Goal: Check status: Check status

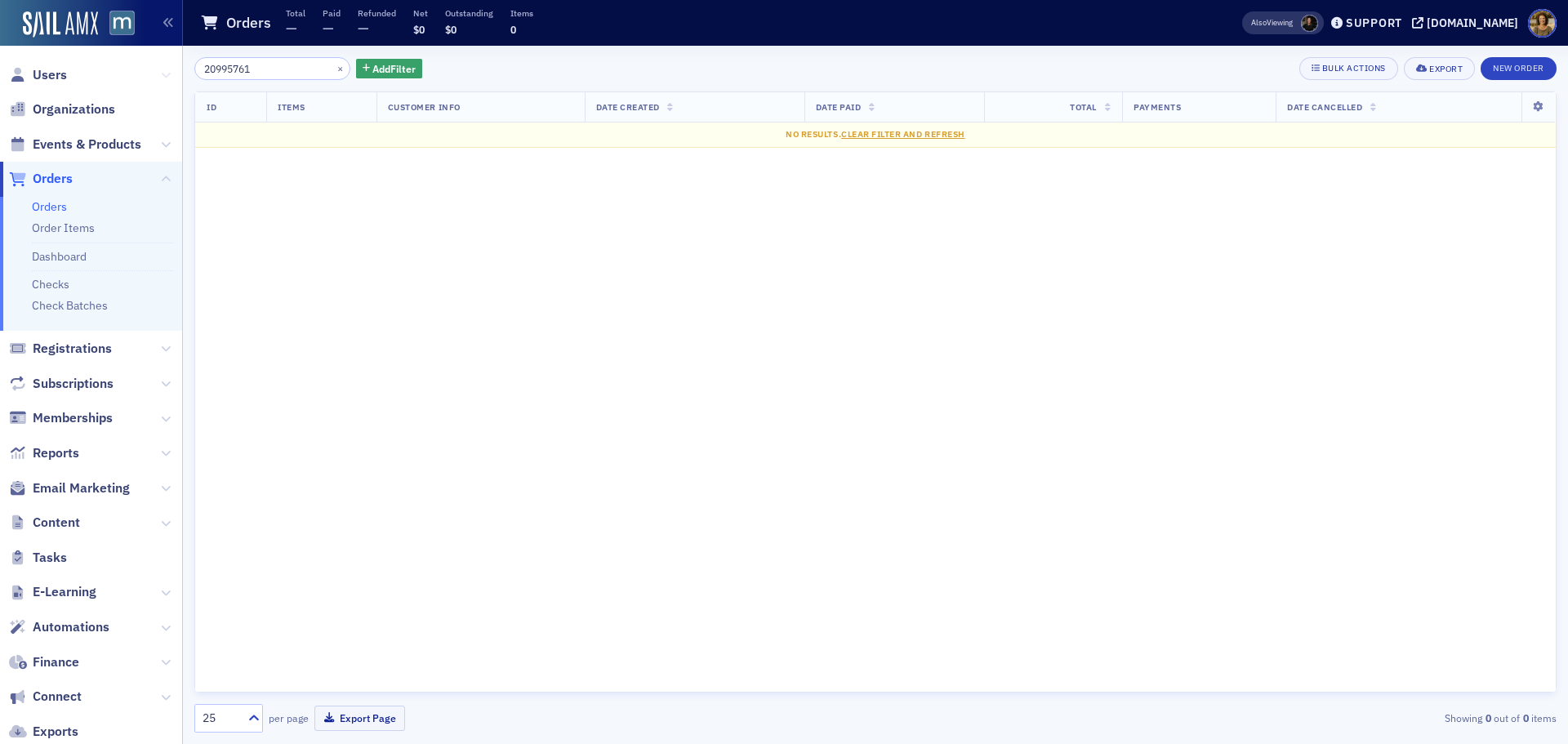
drag, startPoint x: 276, startPoint y: 68, endPoint x: 149, endPoint y: 75, distance: 127.2
click at [149, 75] on div "Users Organizations Events & Products Orders Orders Order Items Dashboard Check…" at bounding box center [784, 372] width 1568 height 744
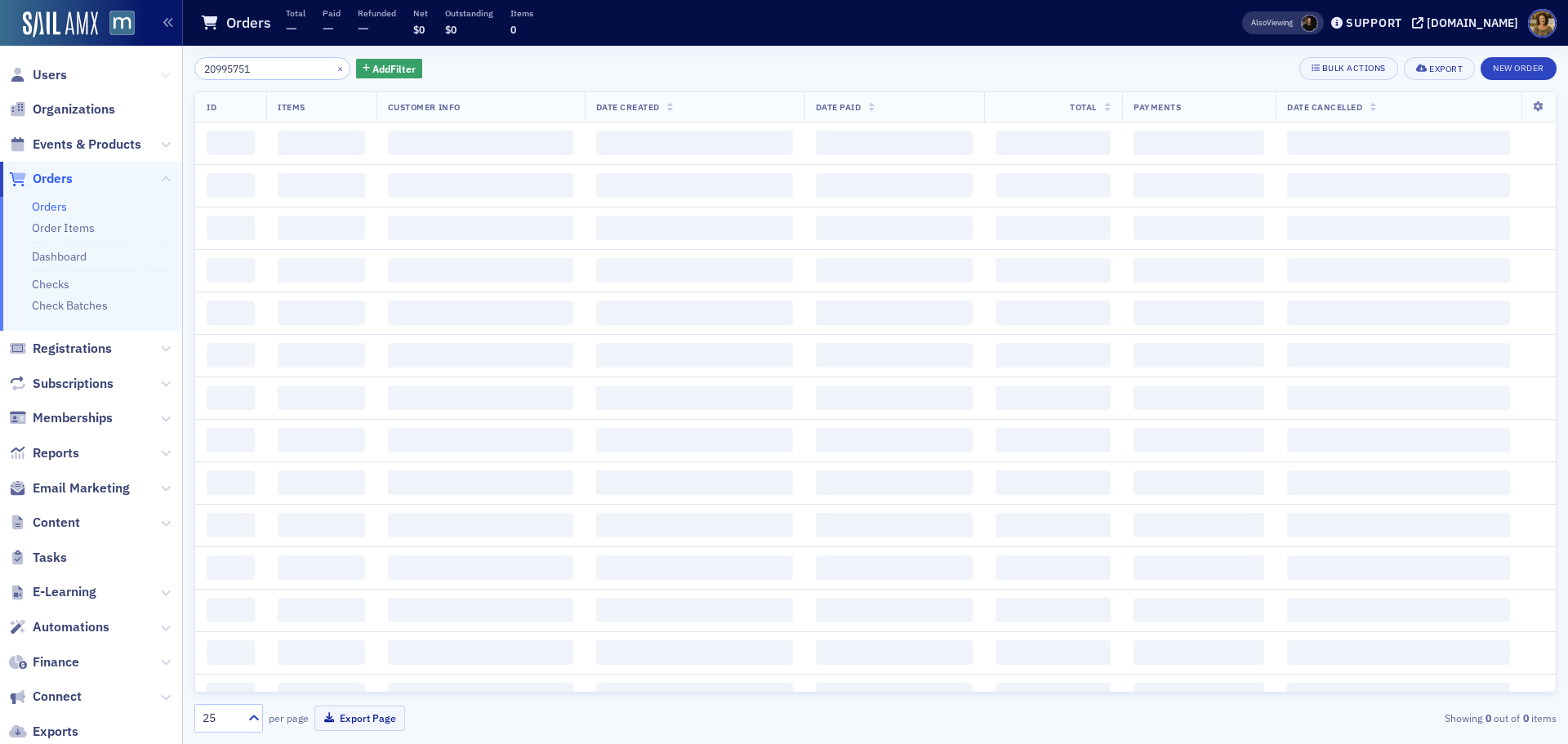
type input "20995751"
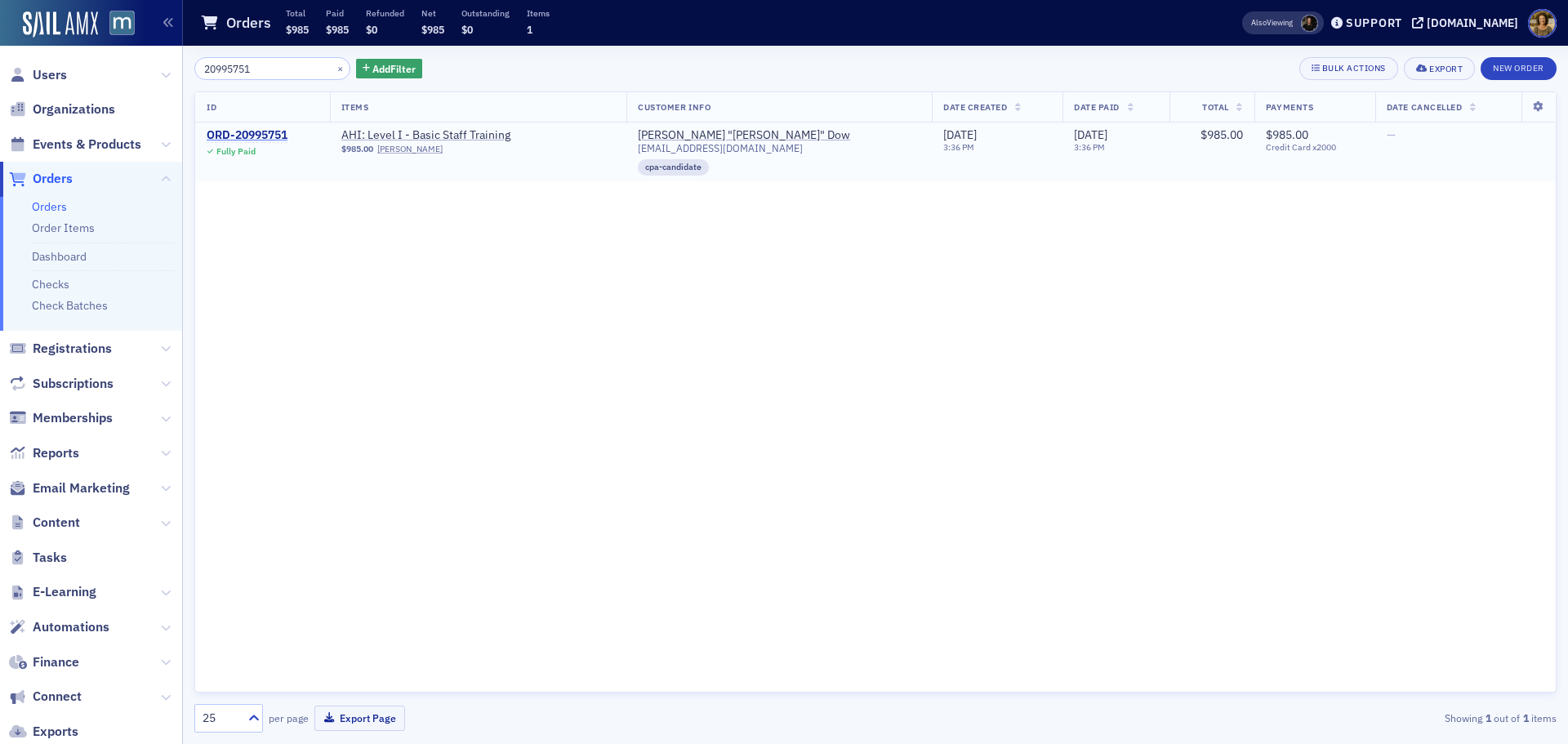
click at [257, 141] on div "ORD-20995751" at bounding box center [247, 135] width 81 height 15
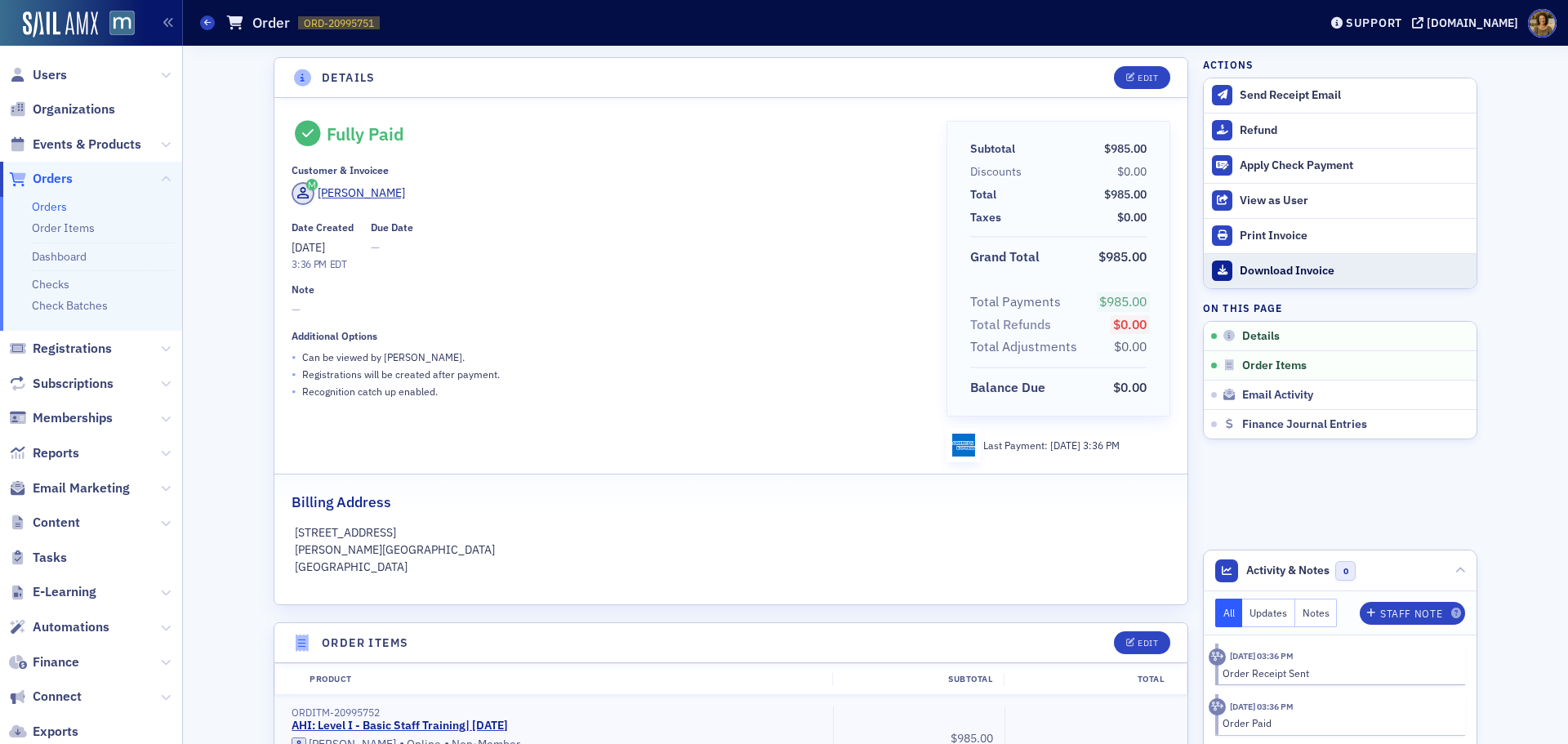
click at [1261, 265] on div "Download Invoice" at bounding box center [1354, 271] width 229 height 15
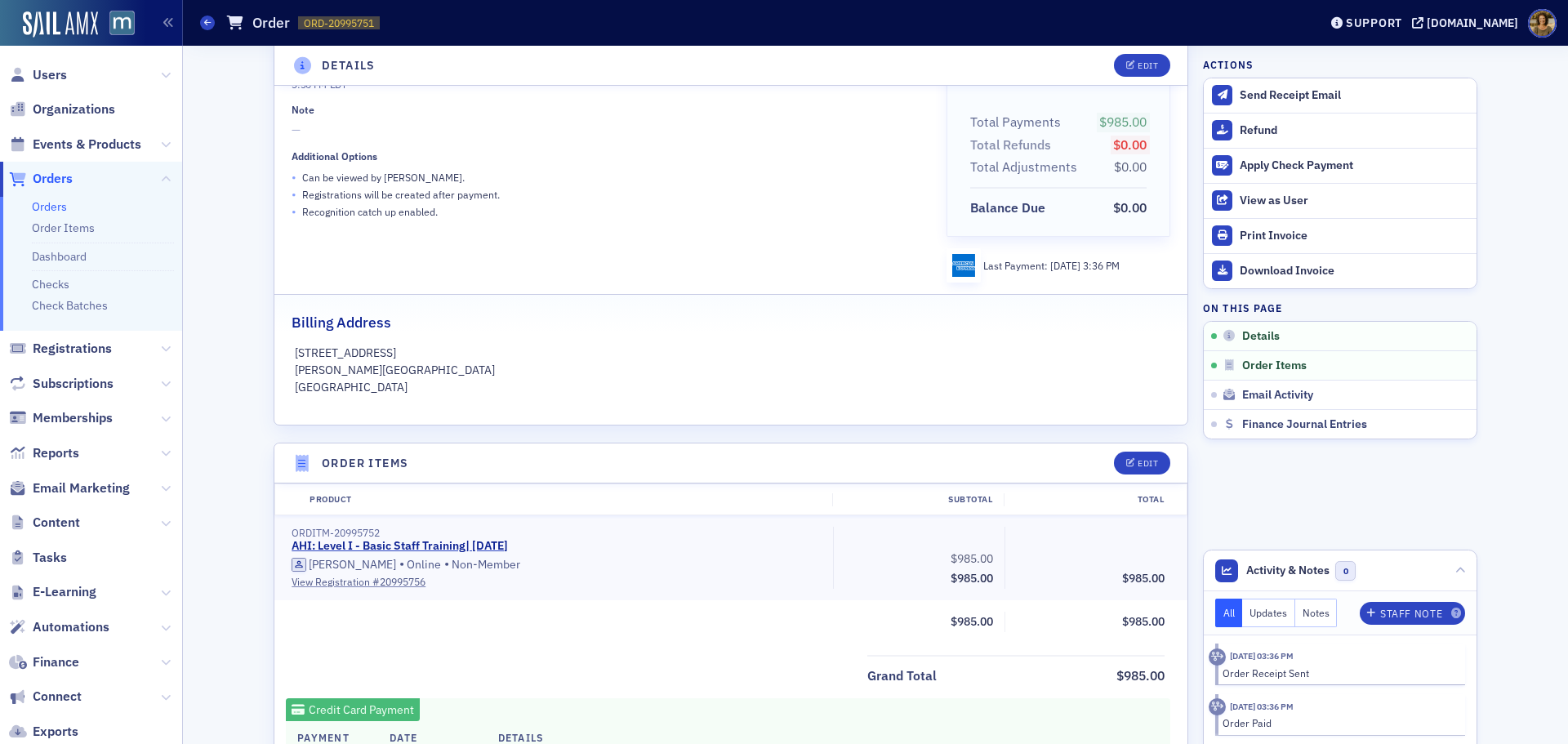
scroll to position [245, 0]
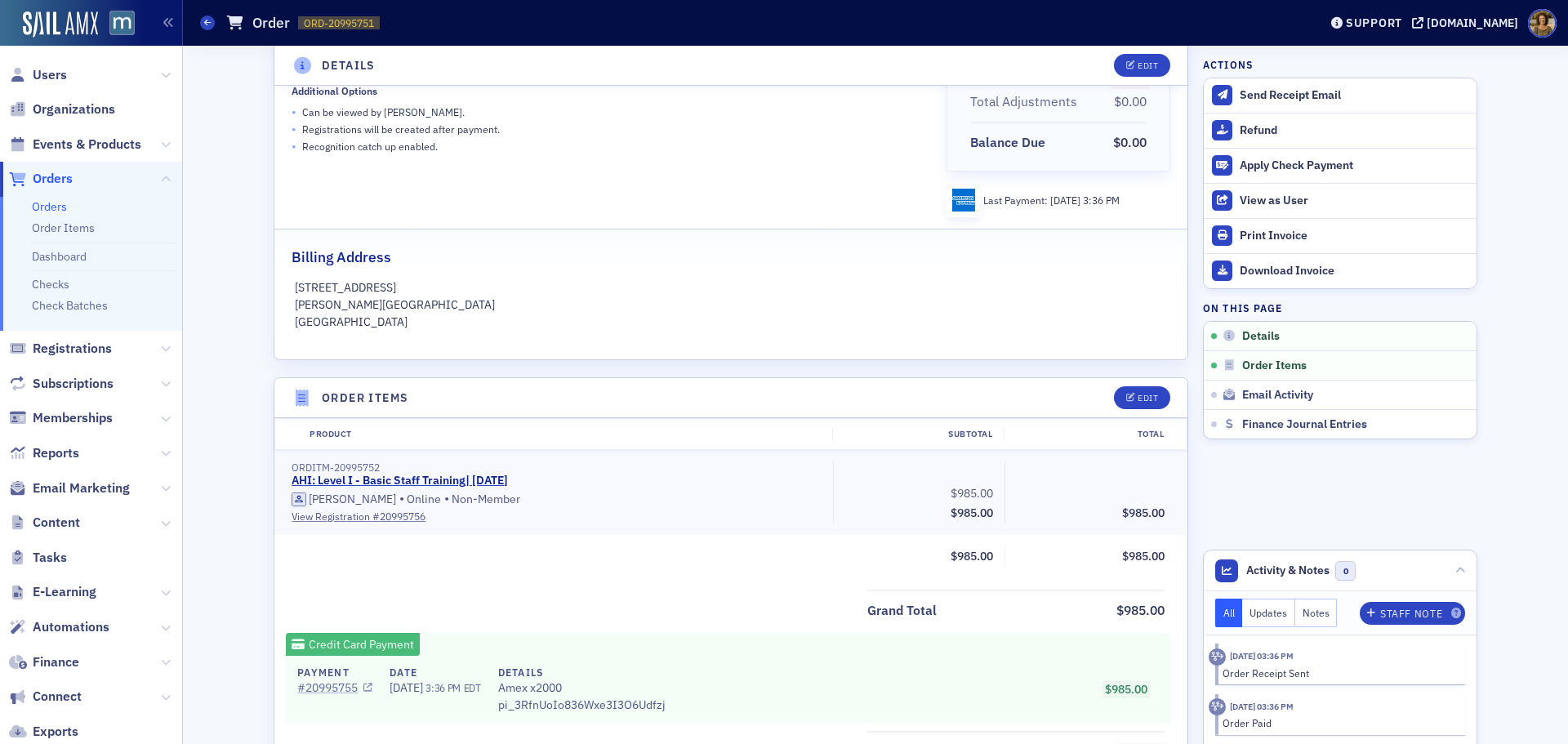
click at [366, 686] on icon at bounding box center [368, 687] width 9 height 9
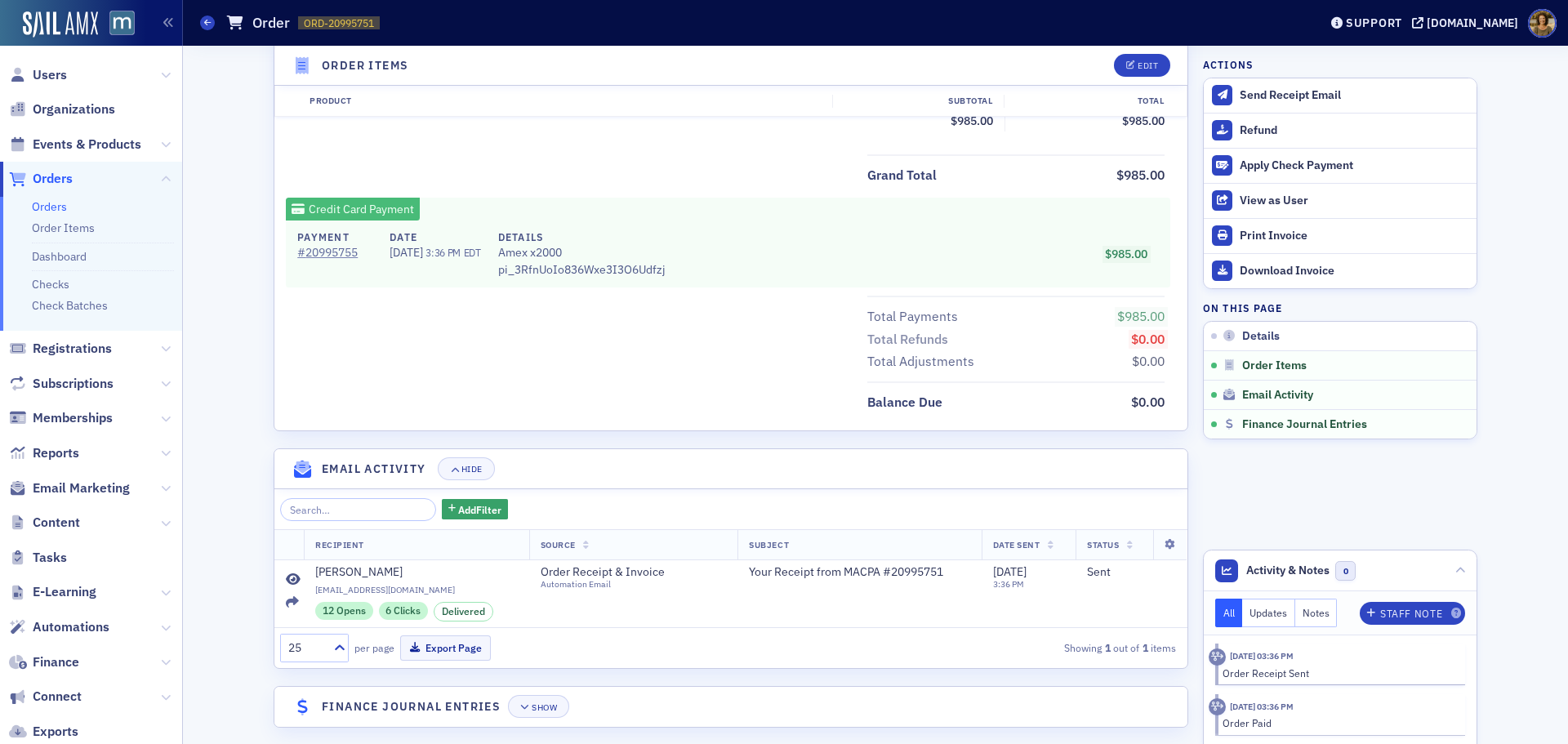
scroll to position [692, 0]
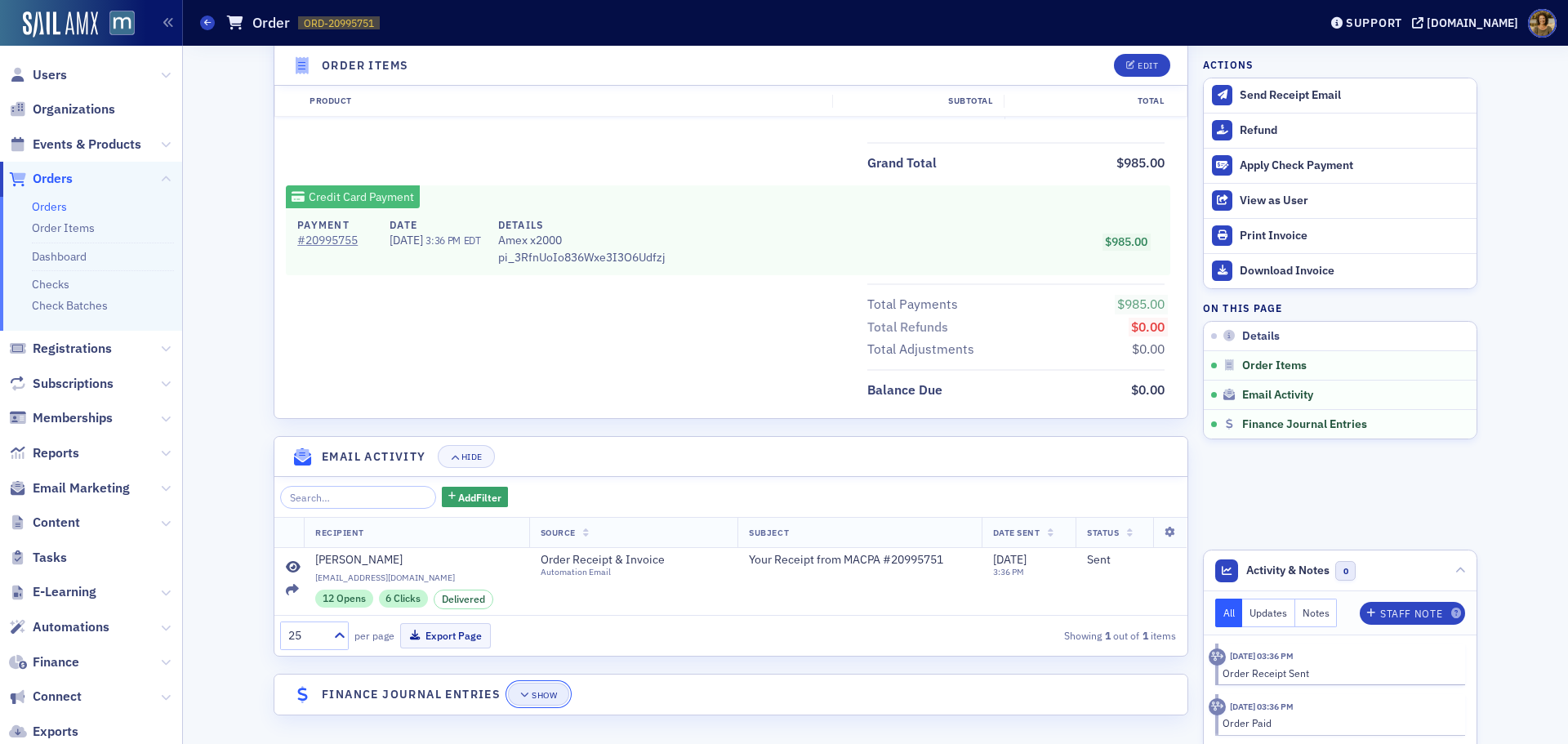
drag, startPoint x: 541, startPoint y: 698, endPoint x: 548, endPoint y: 685, distance: 14.8
click at [542, 695] on div "Show" at bounding box center [544, 695] width 25 height 9
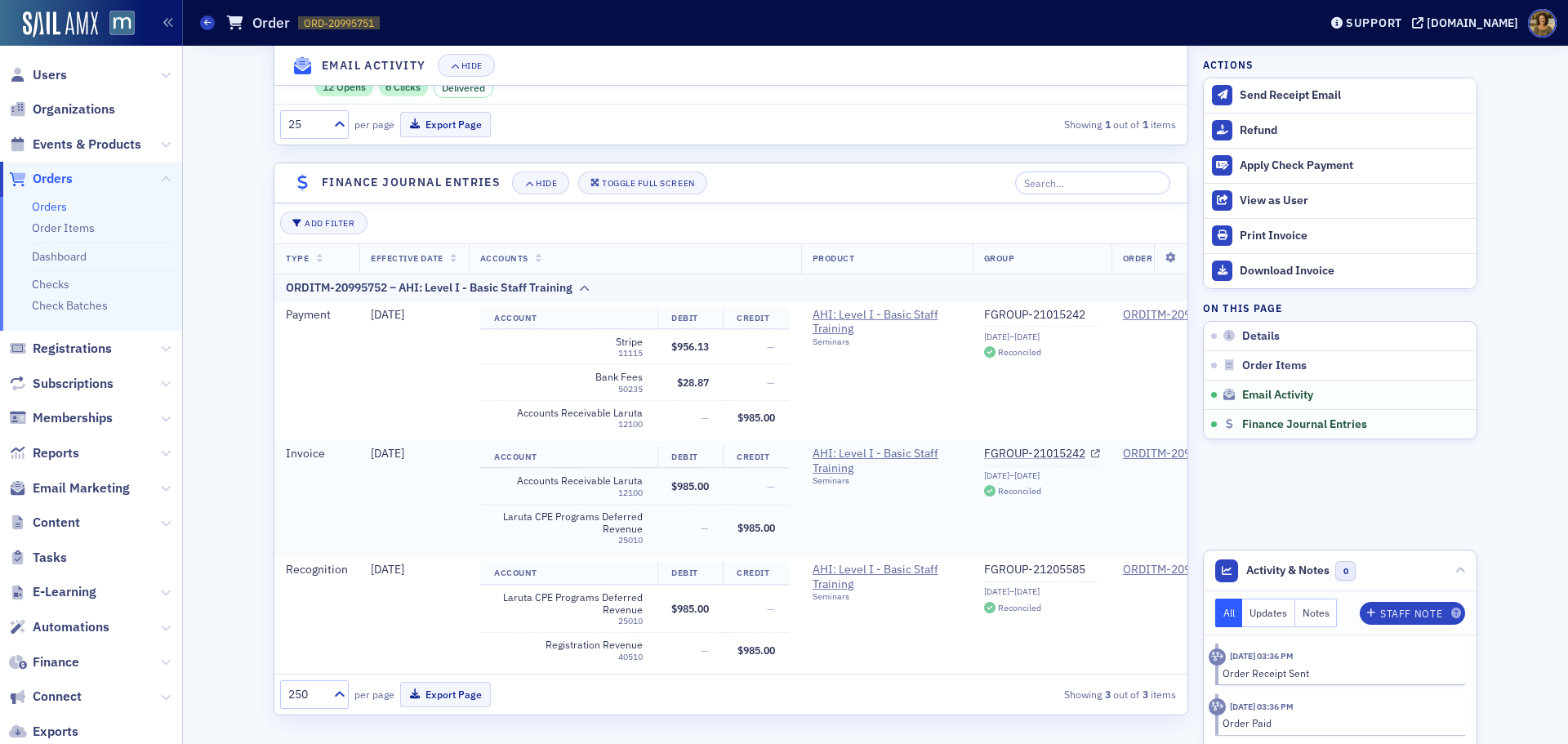
scroll to position [1216, 0]
click at [1009, 307] on link "FGROUP-21015242" at bounding box center [1042, 314] width 116 height 15
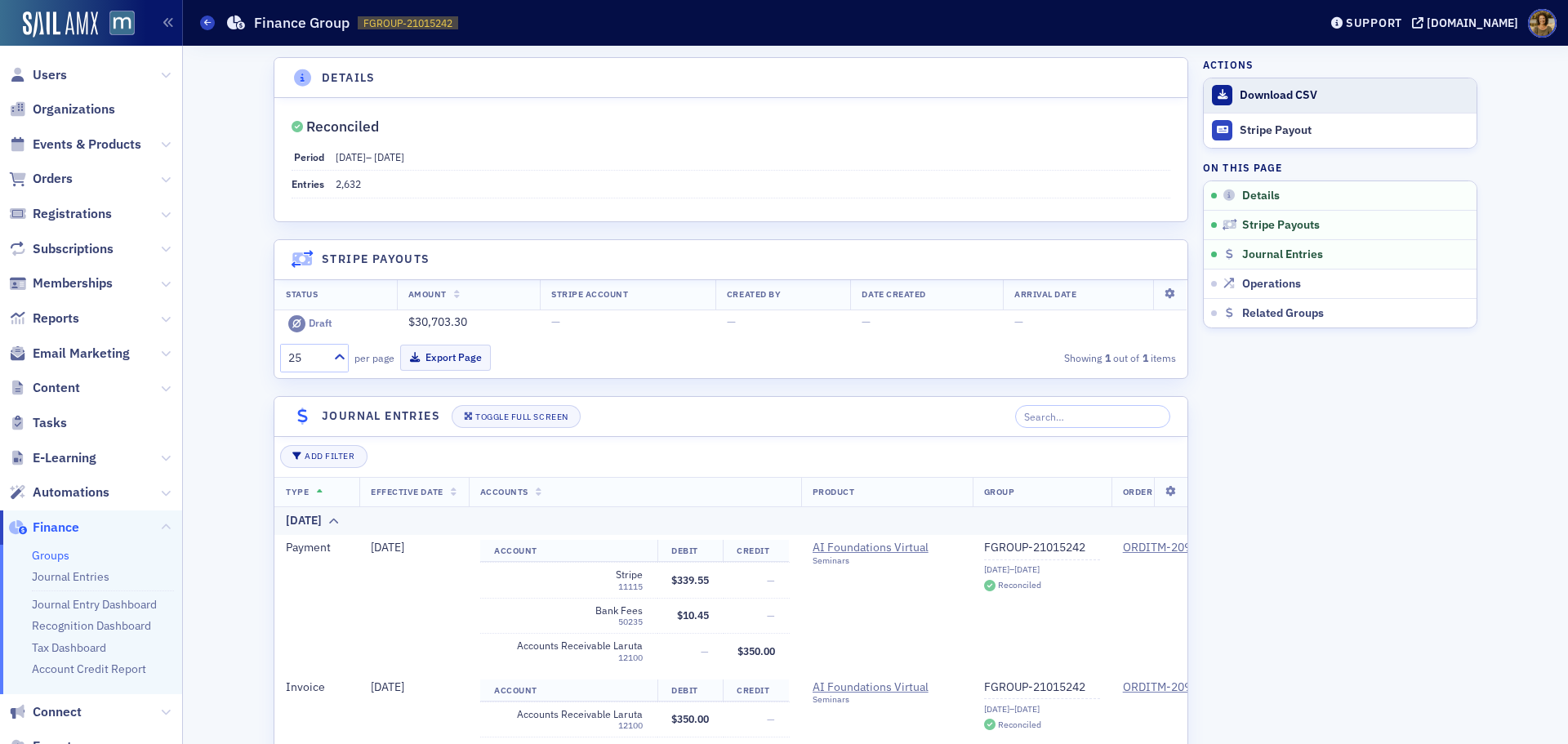
click at [1292, 92] on div "Download CSV" at bounding box center [1354, 95] width 229 height 15
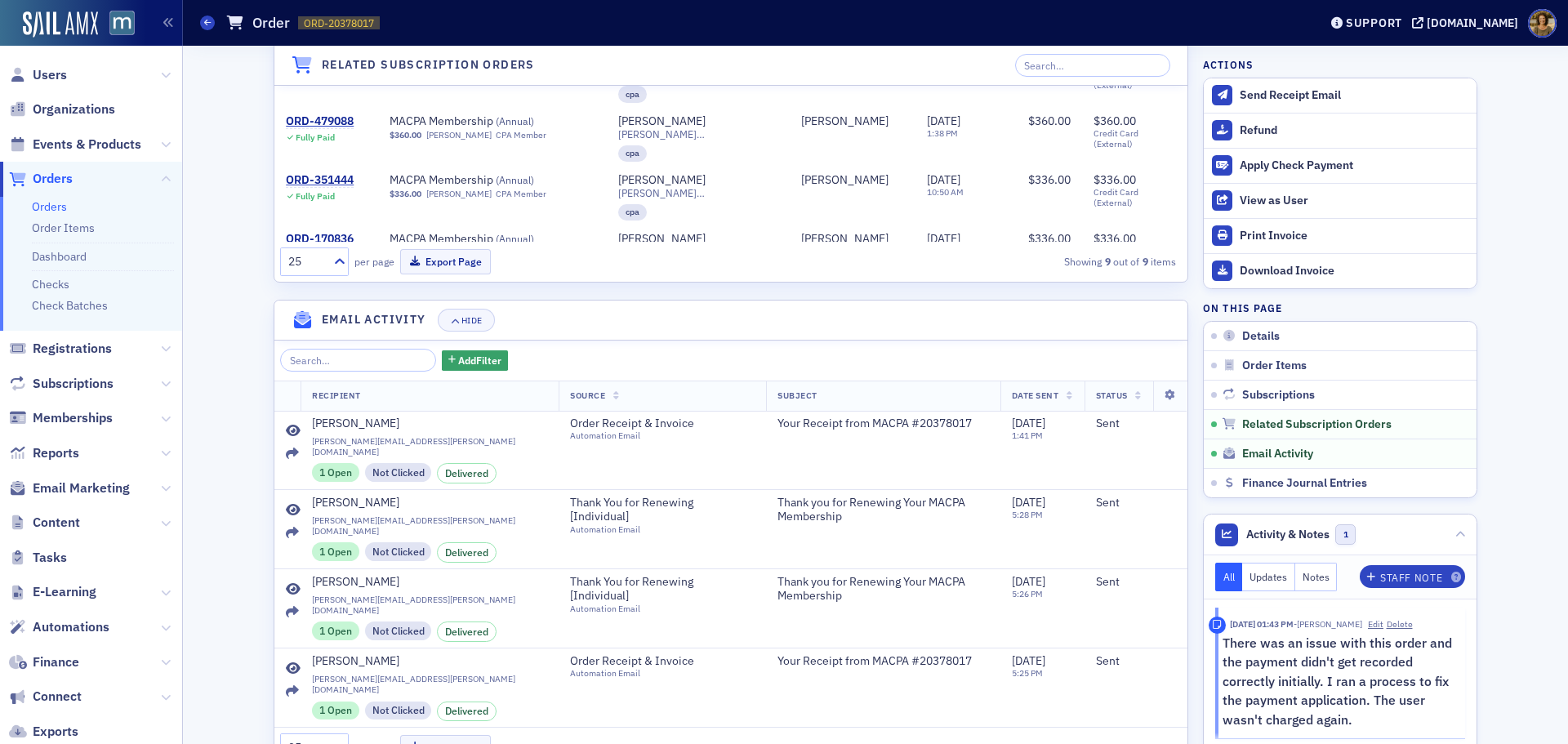
scroll to position [1617, 0]
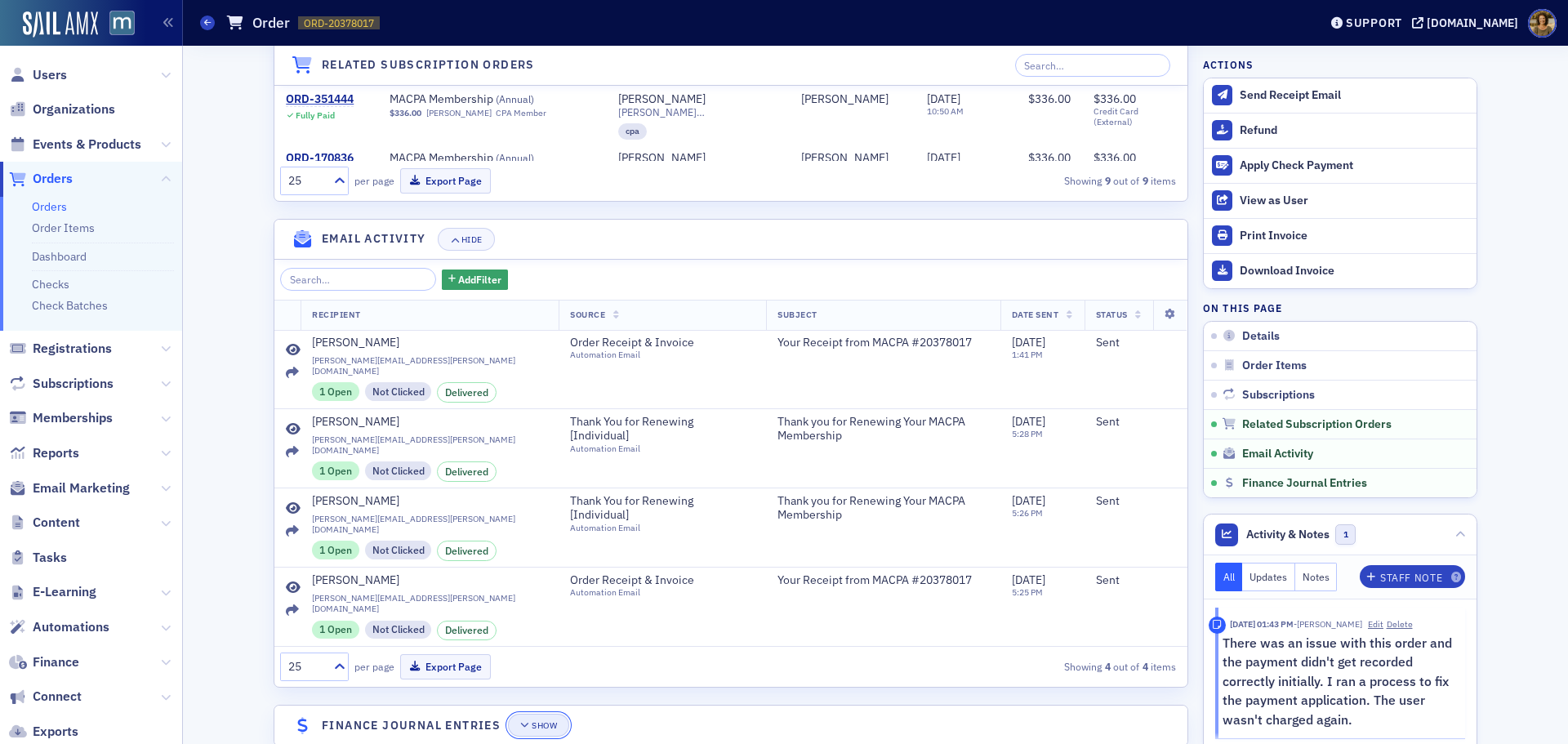
click at [509, 713] on button "Show" at bounding box center [538, 725] width 61 height 23
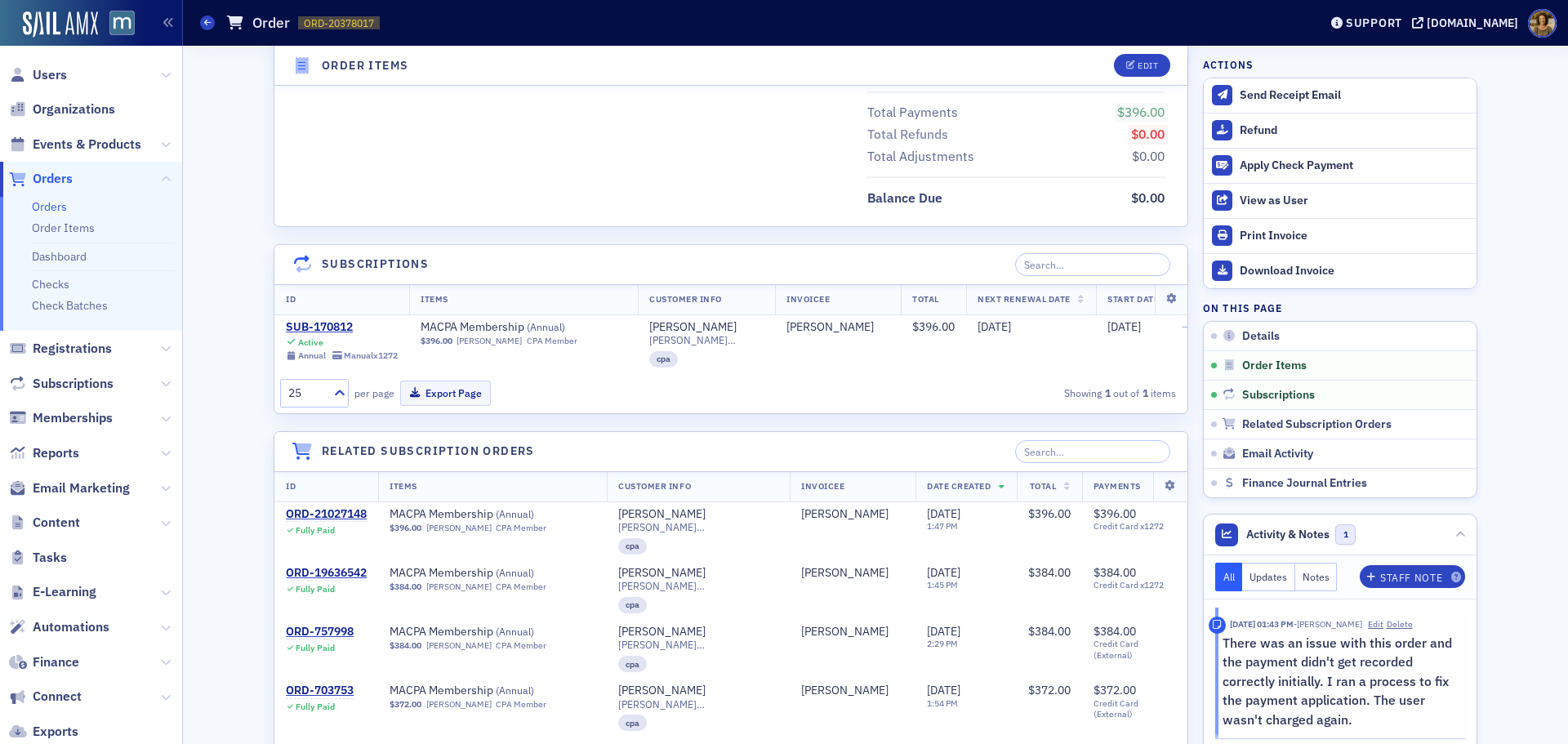
scroll to position [521, 0]
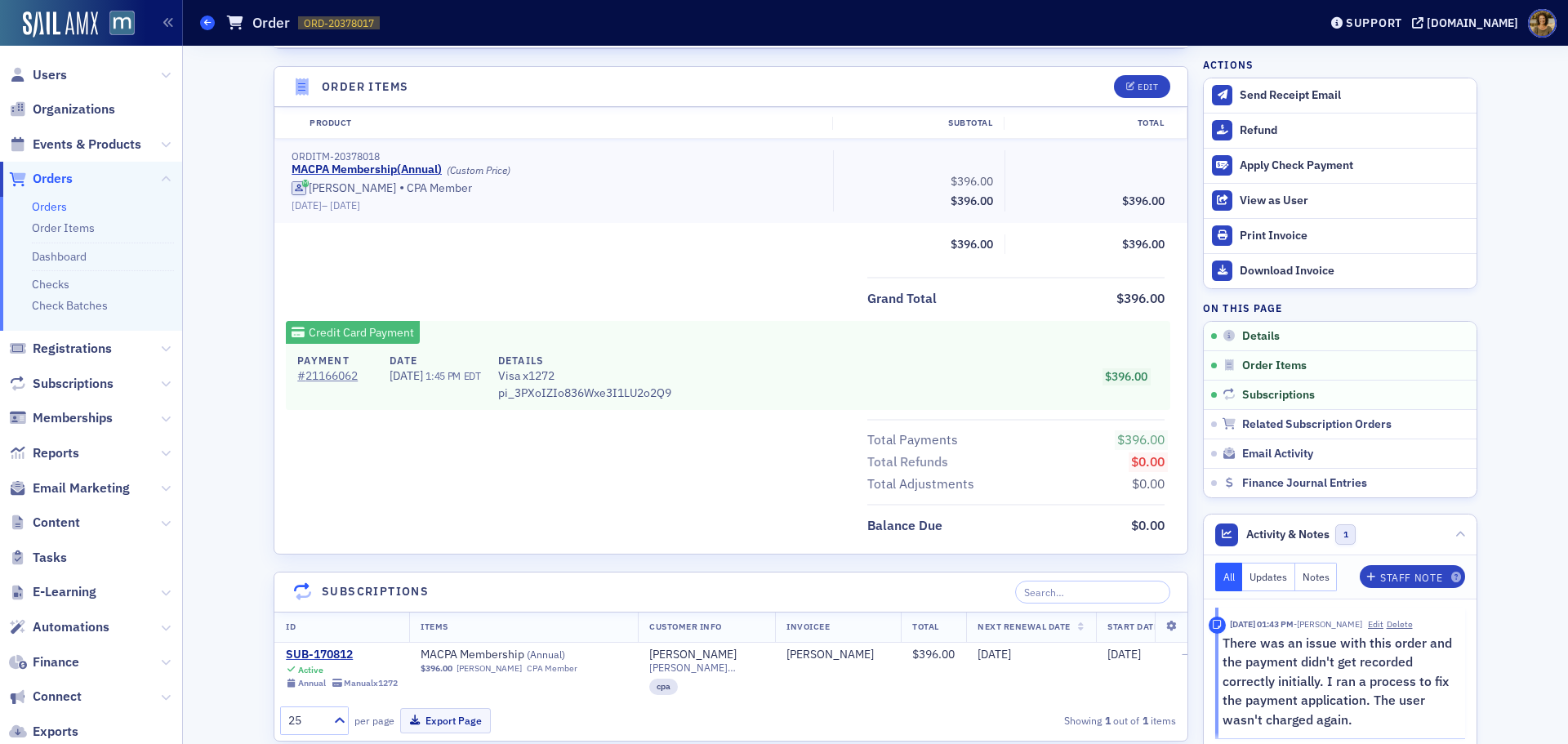
click at [212, 24] on span at bounding box center [207, 23] width 15 height 15
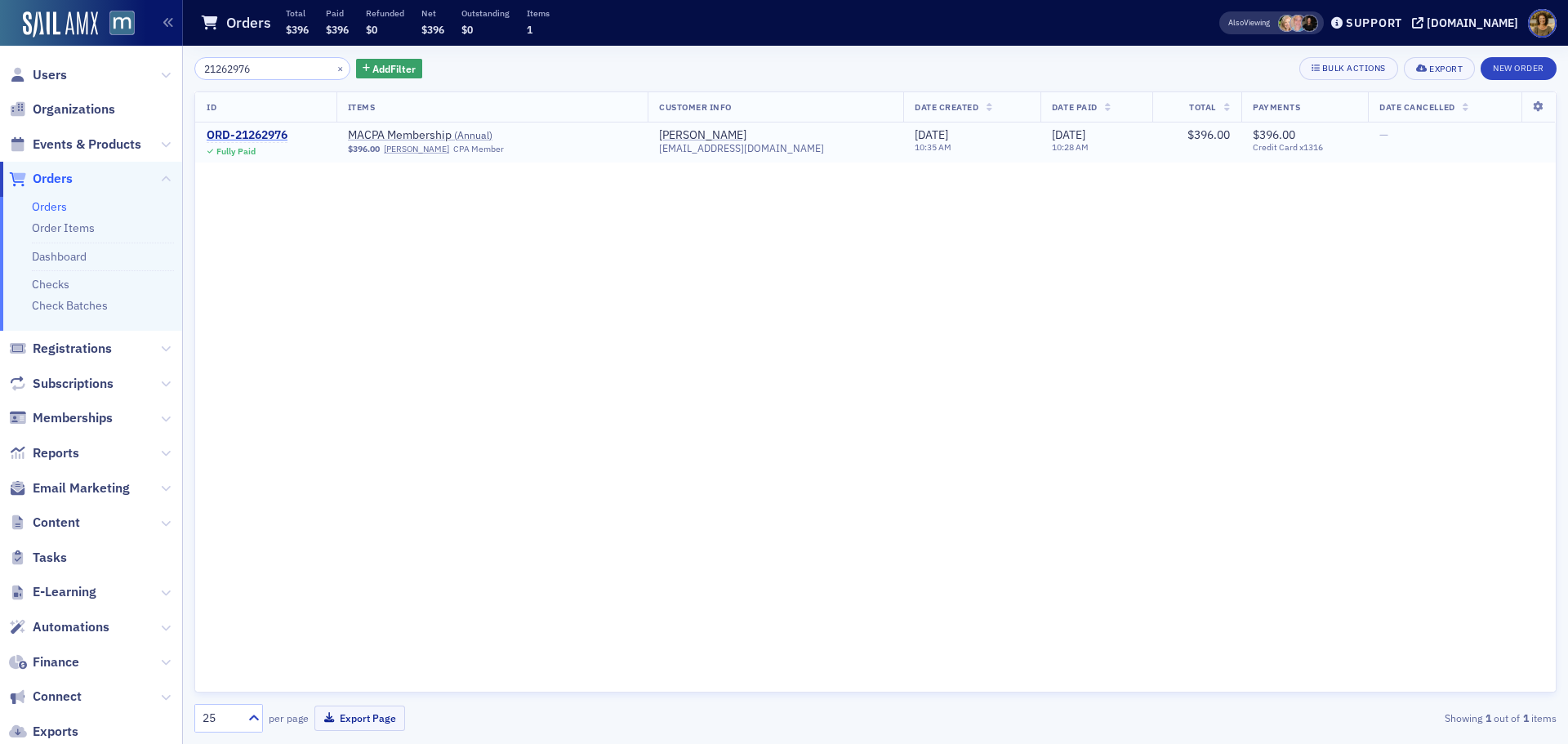
type input "21262976"
click at [258, 132] on div "ORD-21262976" at bounding box center [247, 135] width 81 height 15
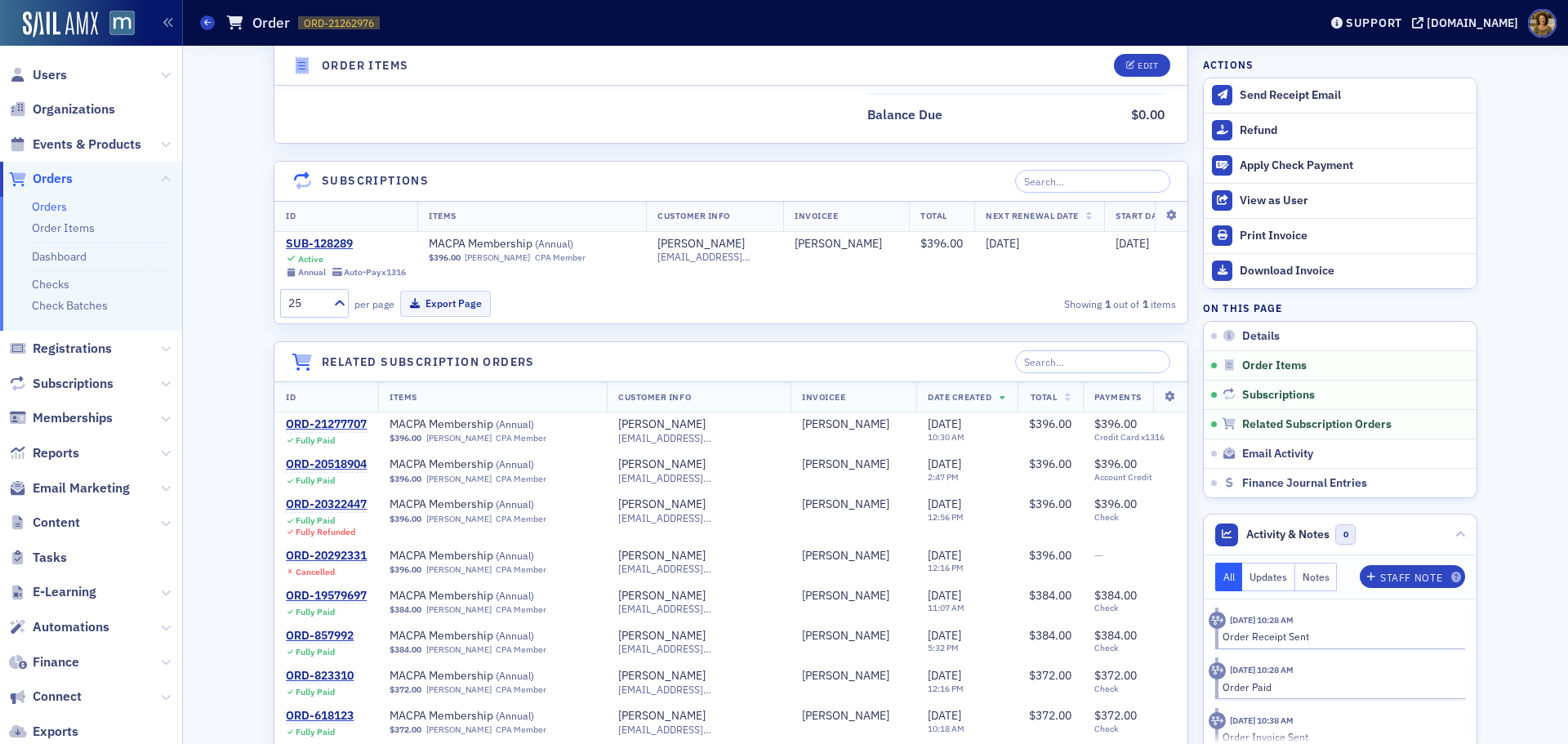
scroll to position [1061, 0]
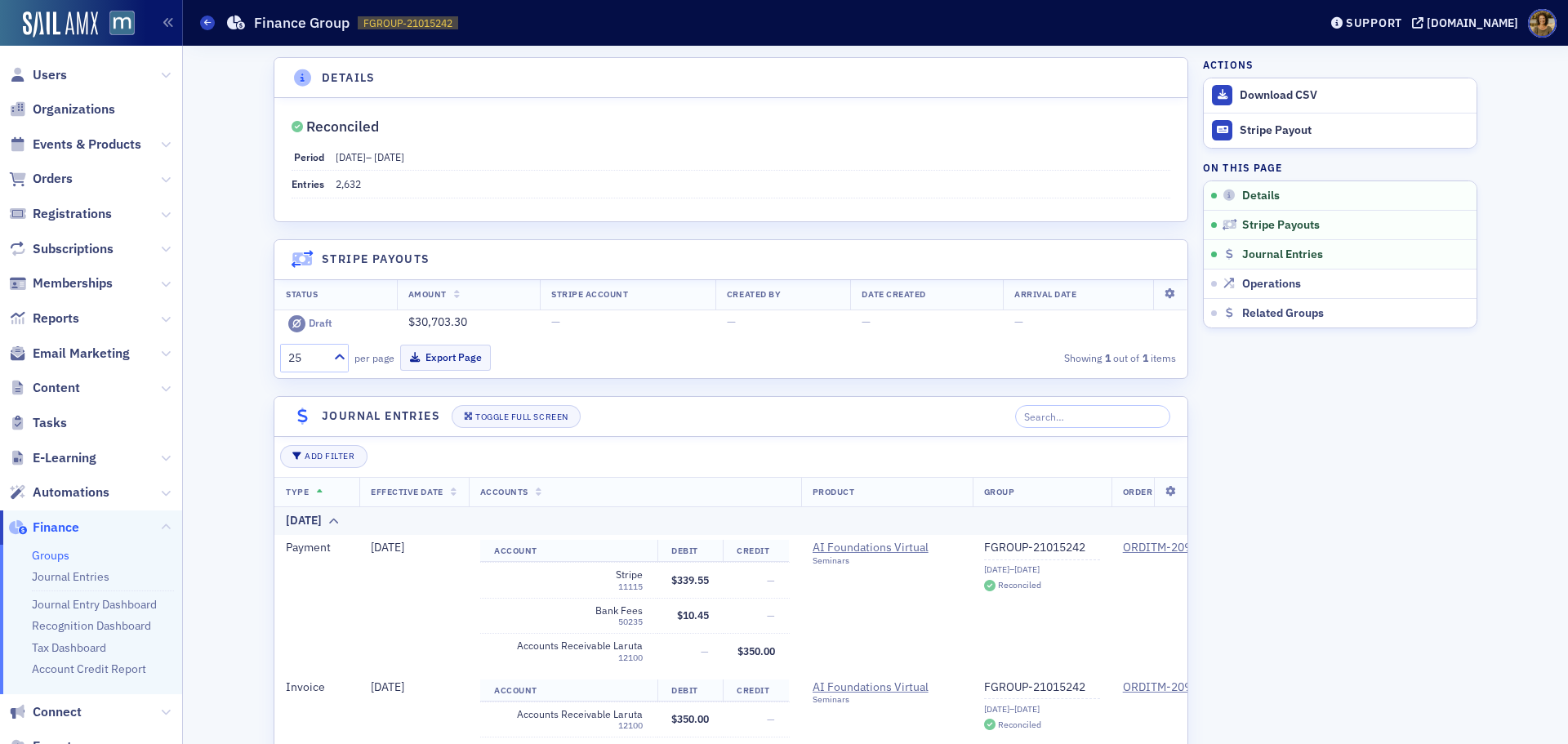
click at [198, 24] on header "Groups Finance Group FGROUP-21015242 21015242 Support [DOMAIN_NAME]" at bounding box center [875, 23] width 1385 height 45
click at [209, 19] on icon at bounding box center [207, 23] width 6 height 7
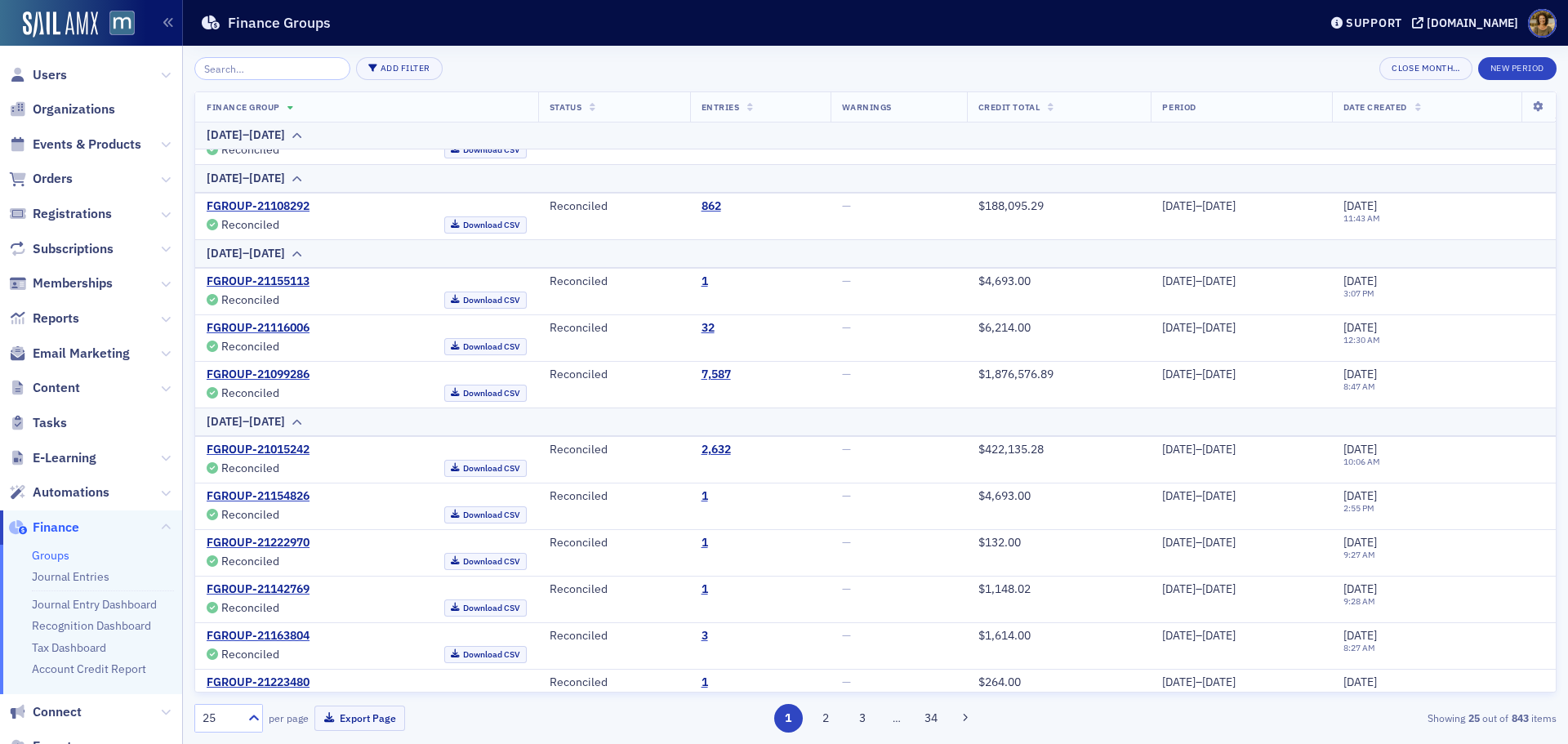
scroll to position [966, 0]
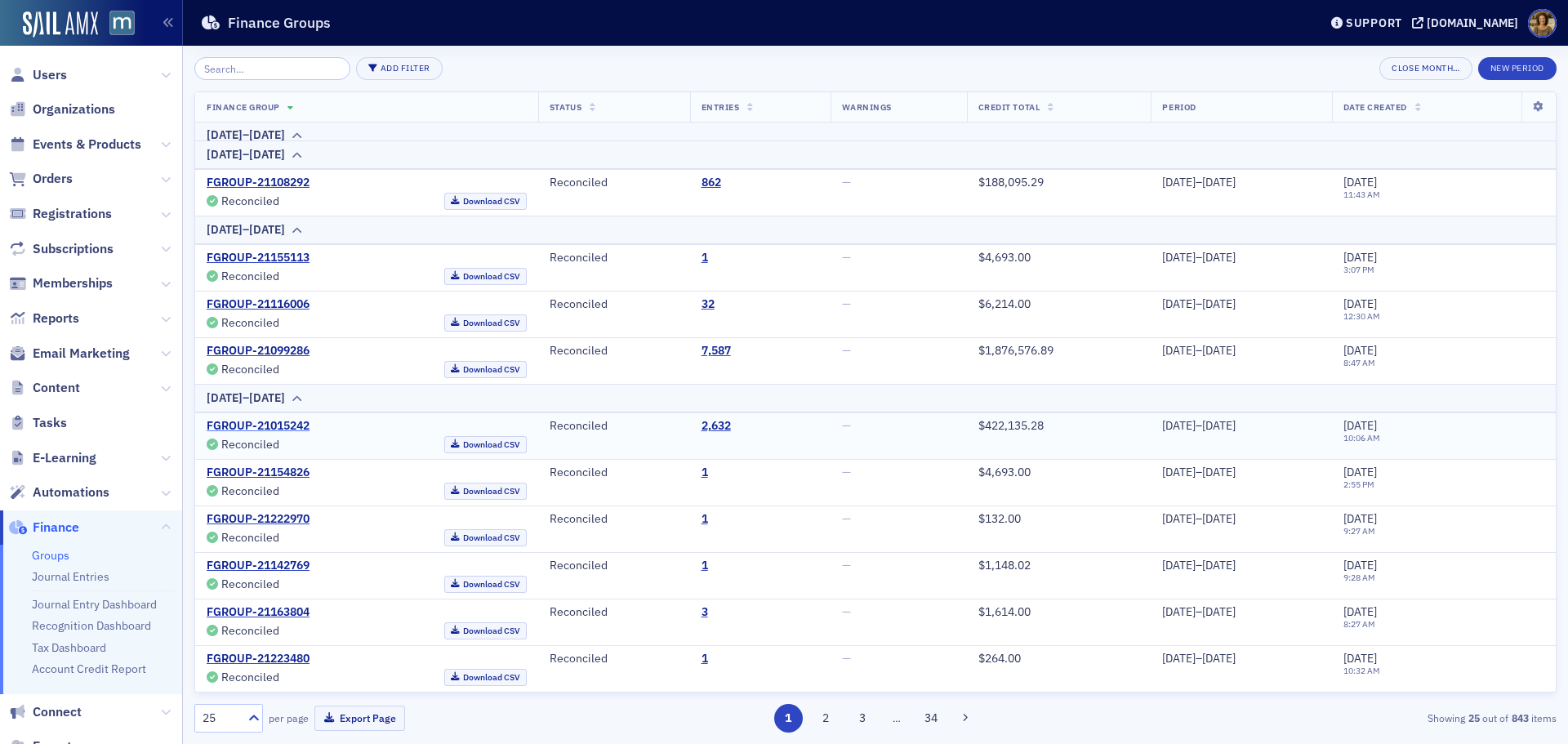
click at [283, 428] on link "FGROUP-21015242" at bounding box center [259, 426] width 103 height 15
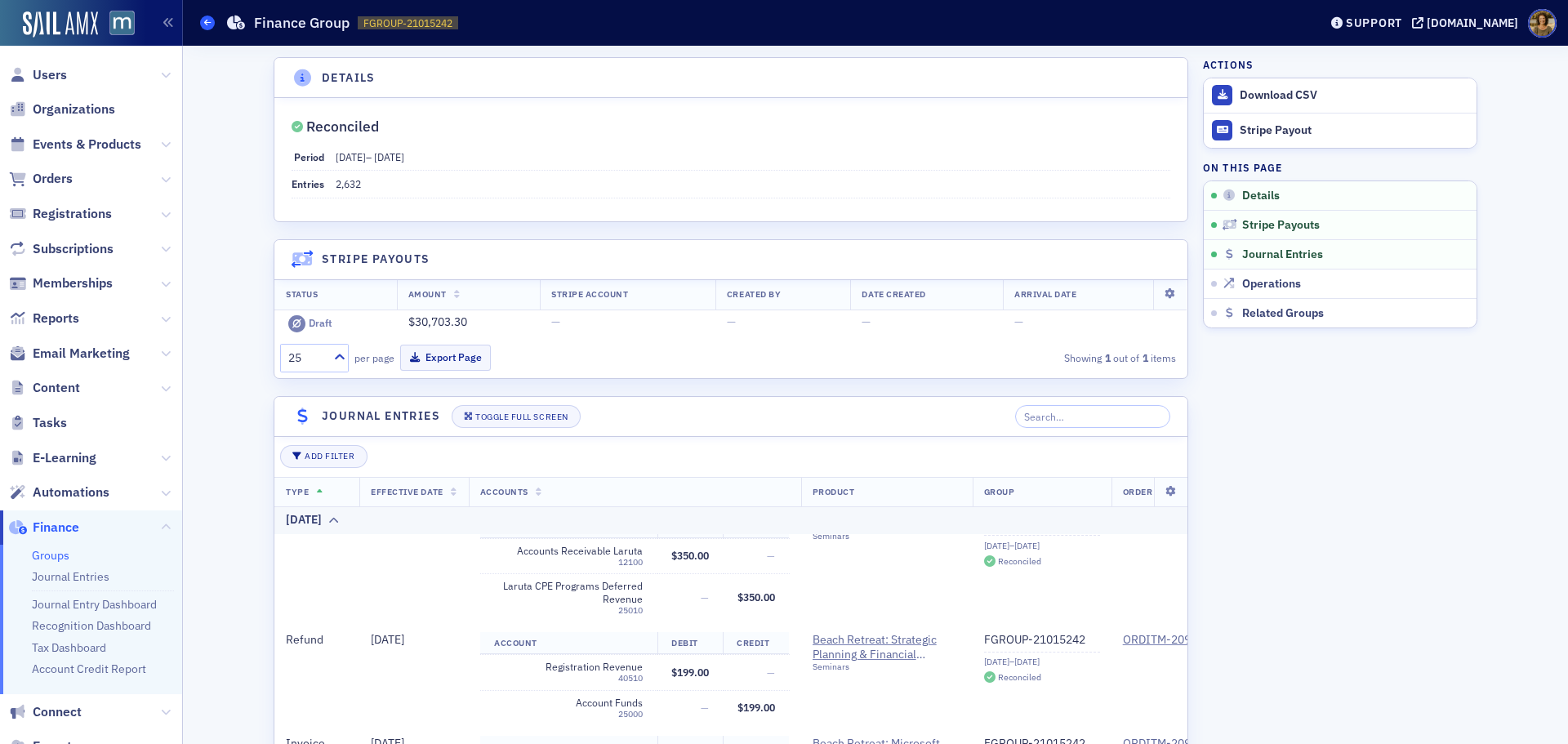
click at [209, 22] on icon at bounding box center [207, 23] width 6 height 7
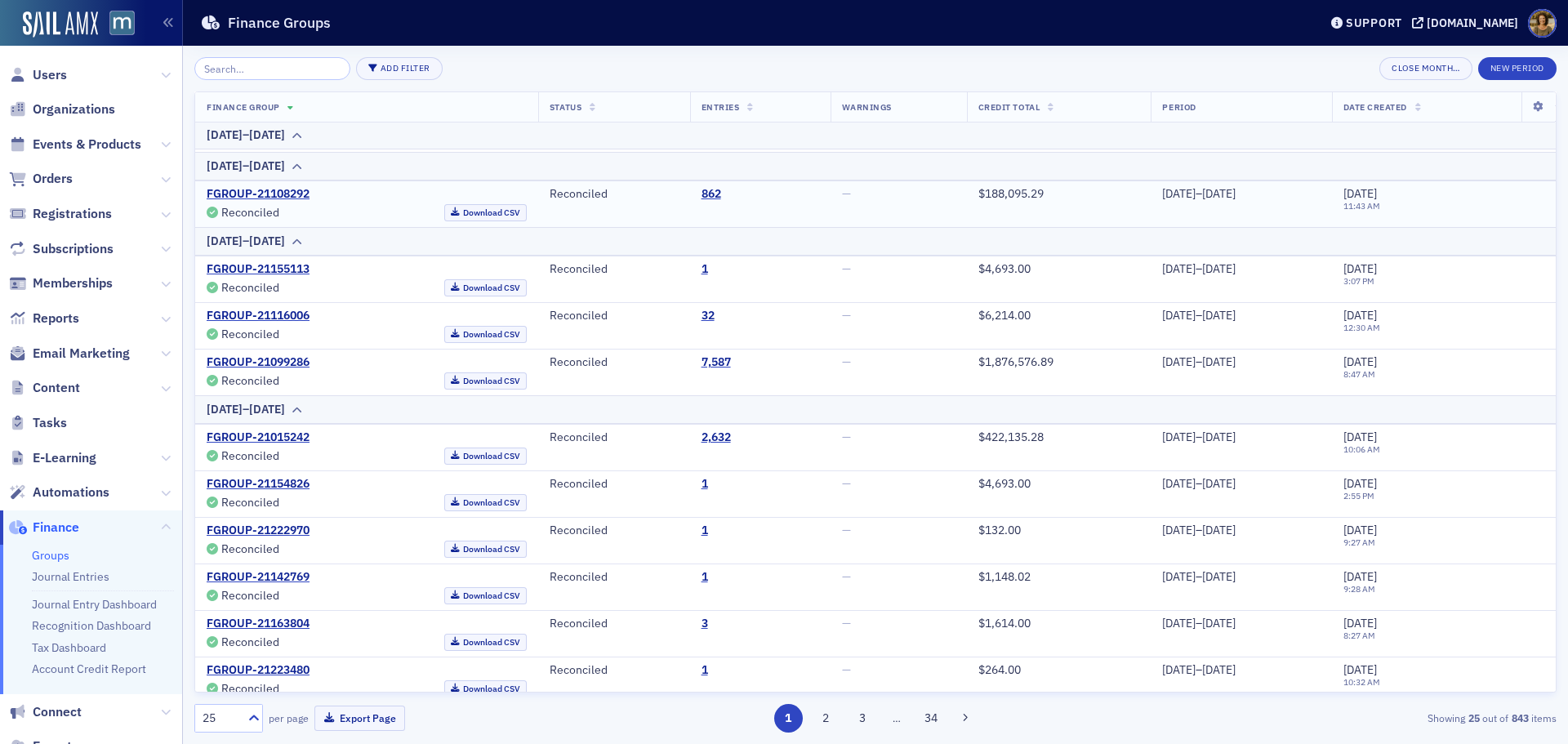
scroll to position [966, 0]
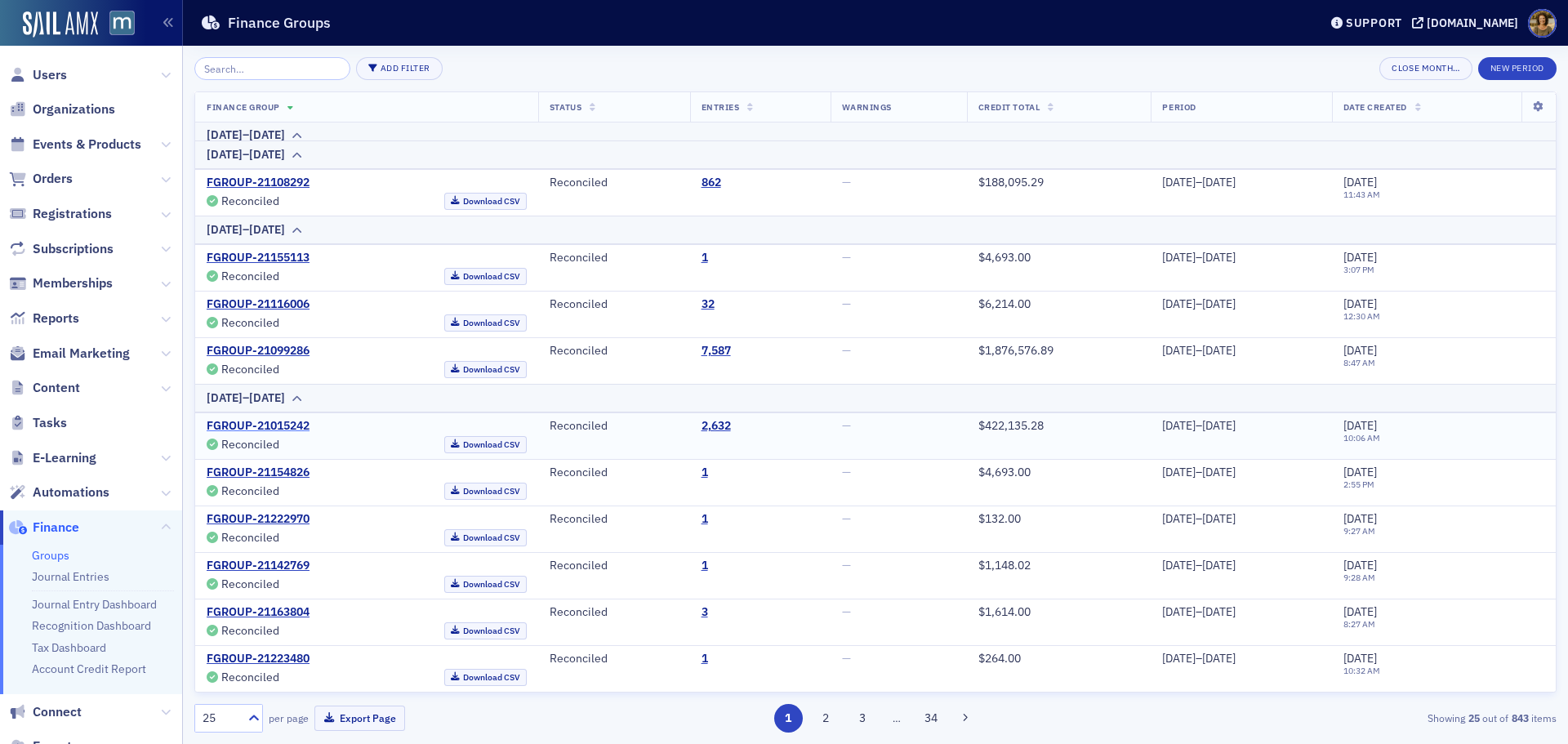
click at [267, 424] on link "FGROUP-21015242" at bounding box center [259, 426] width 103 height 15
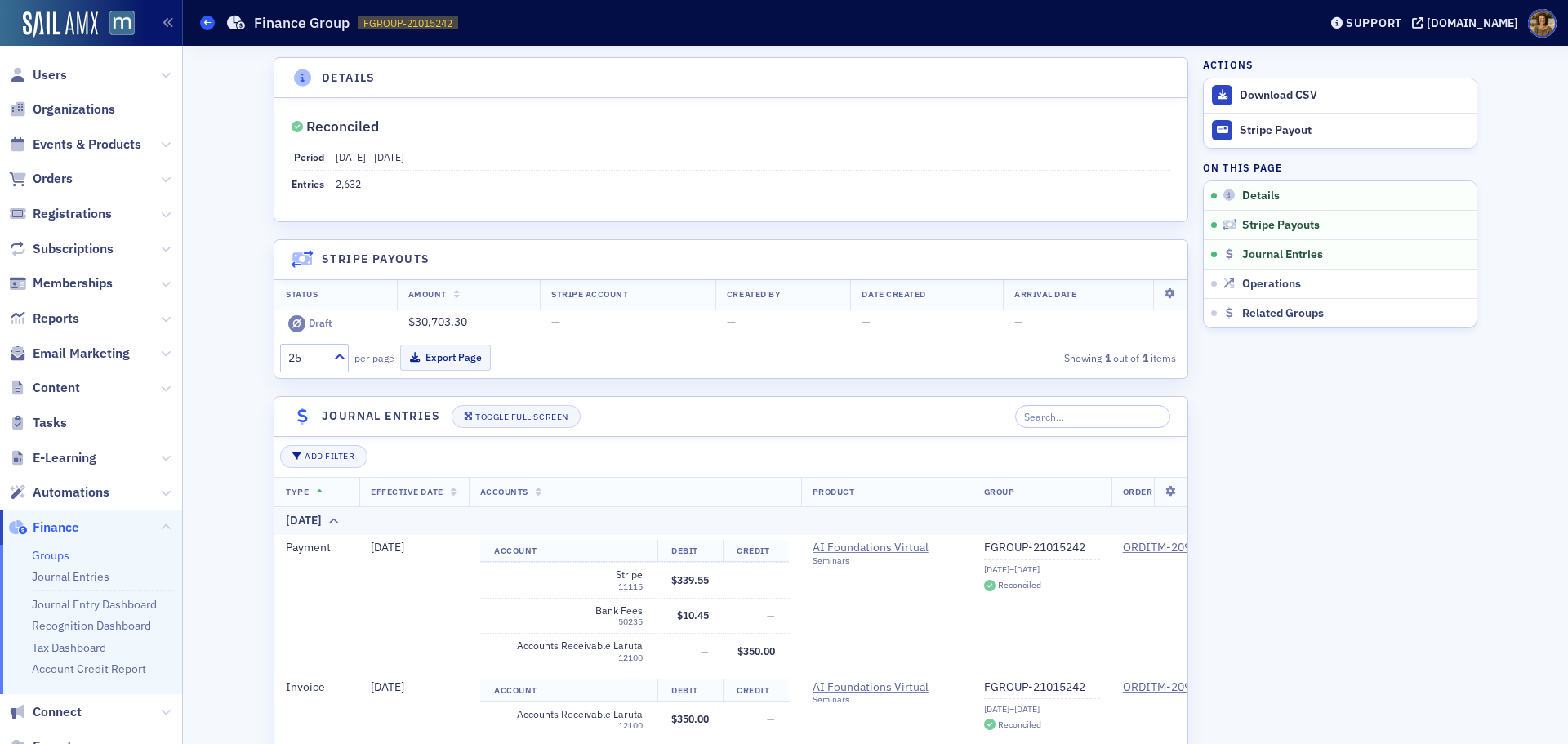
click at [208, 23] on icon at bounding box center [207, 23] width 6 height 7
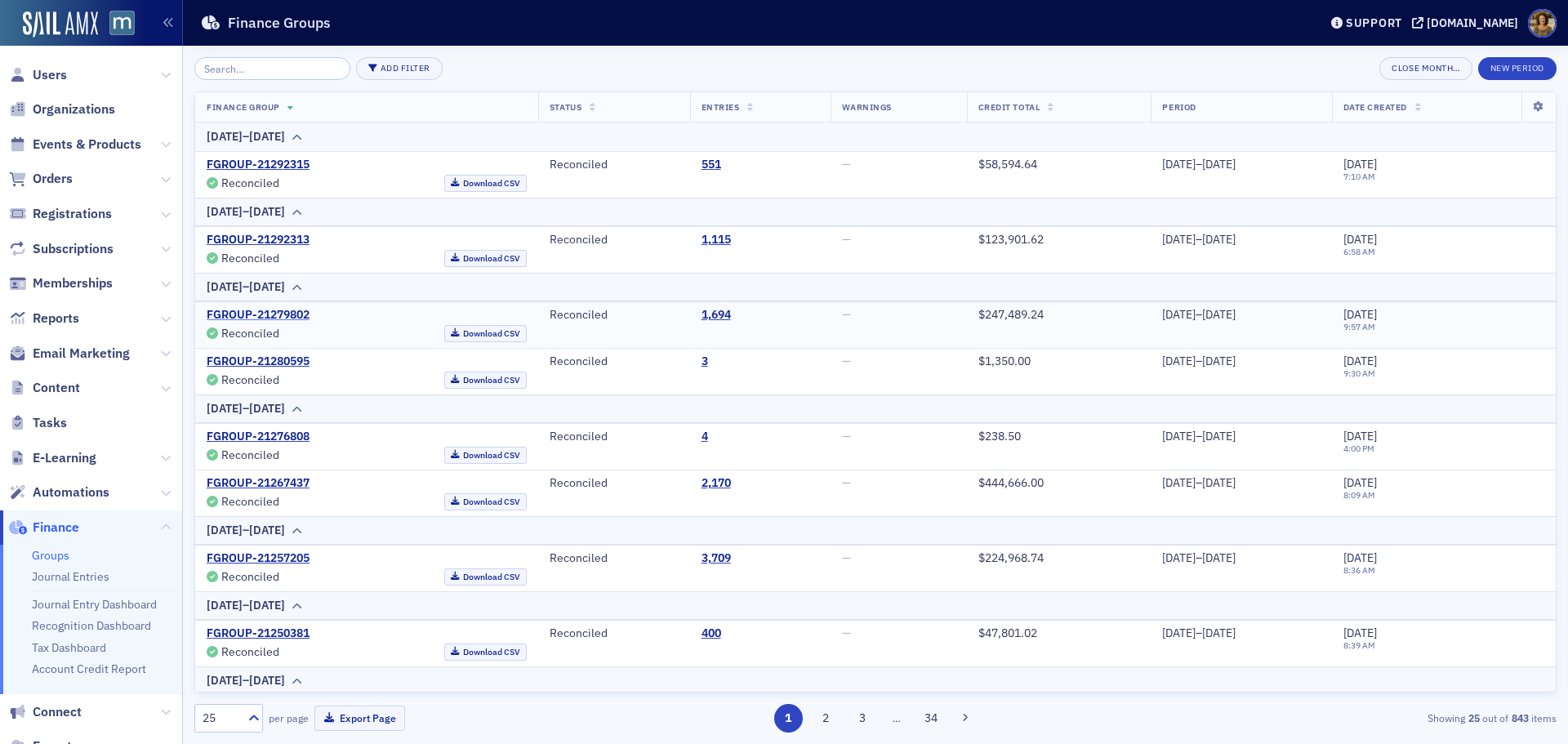
click at [289, 314] on link "FGROUP-21279802" at bounding box center [259, 314] width 103 height 15
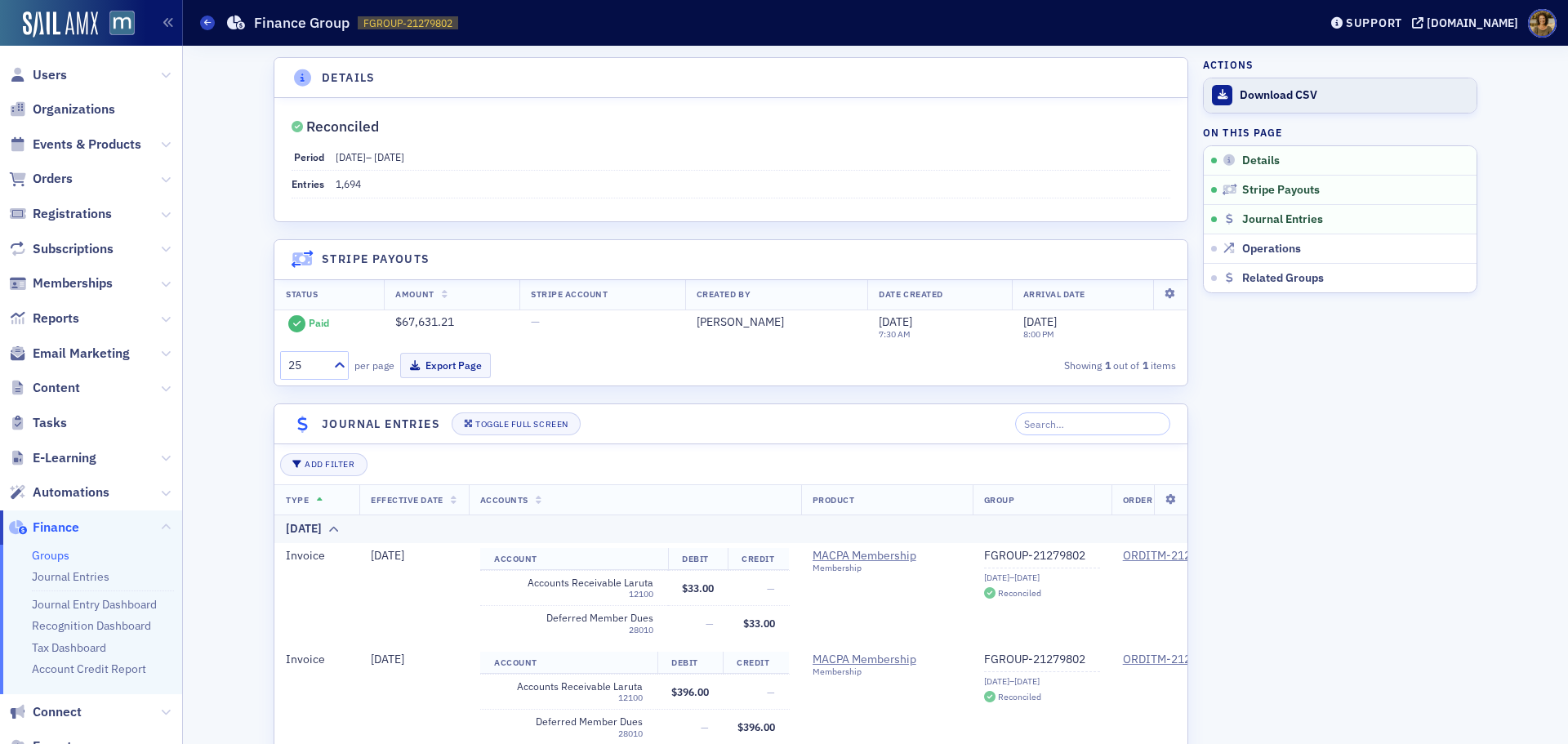
click at [1235, 84] on link "Download CSV" at bounding box center [1340, 95] width 273 height 34
click at [204, 25] on icon at bounding box center [207, 23] width 6 height 7
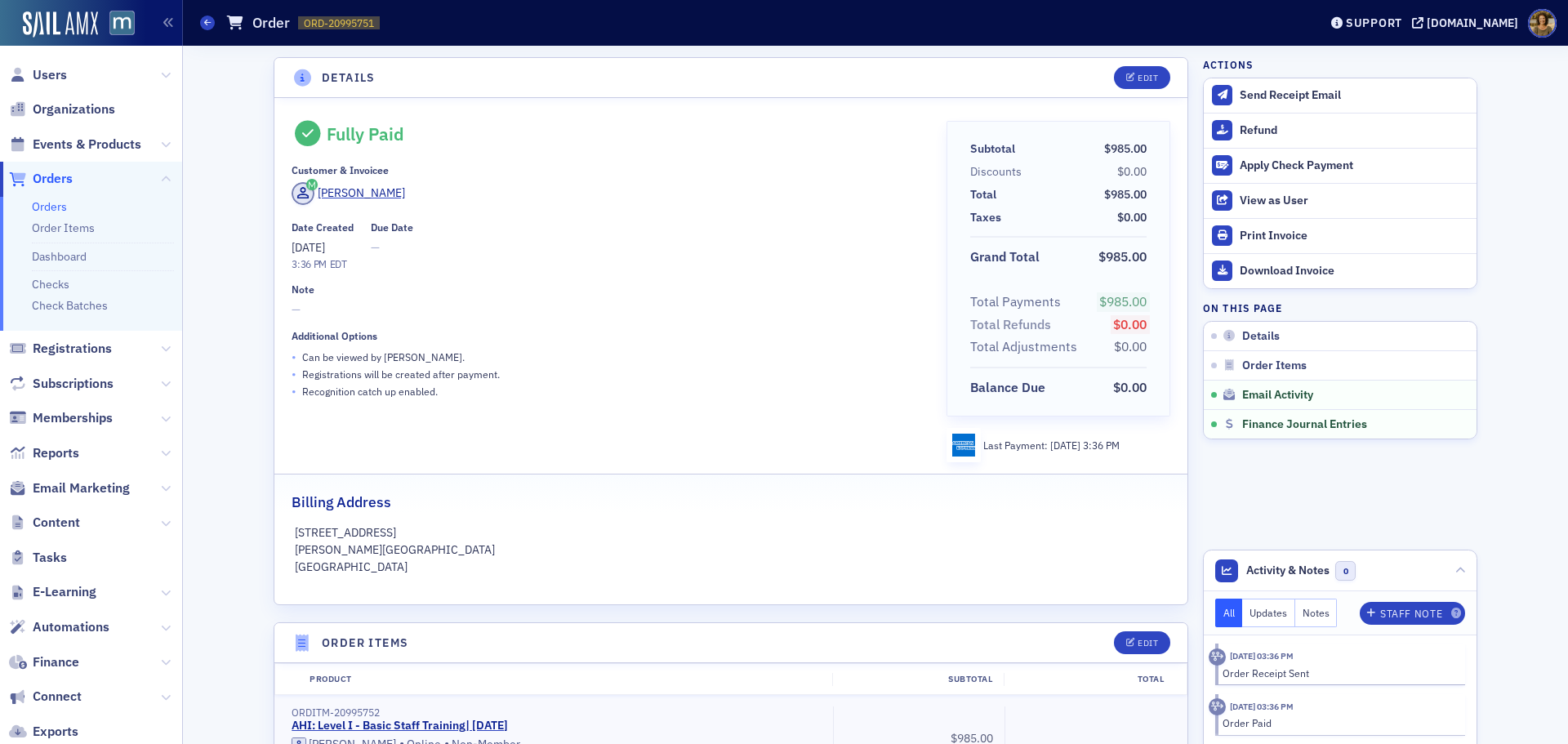
scroll to position [1216, 0]
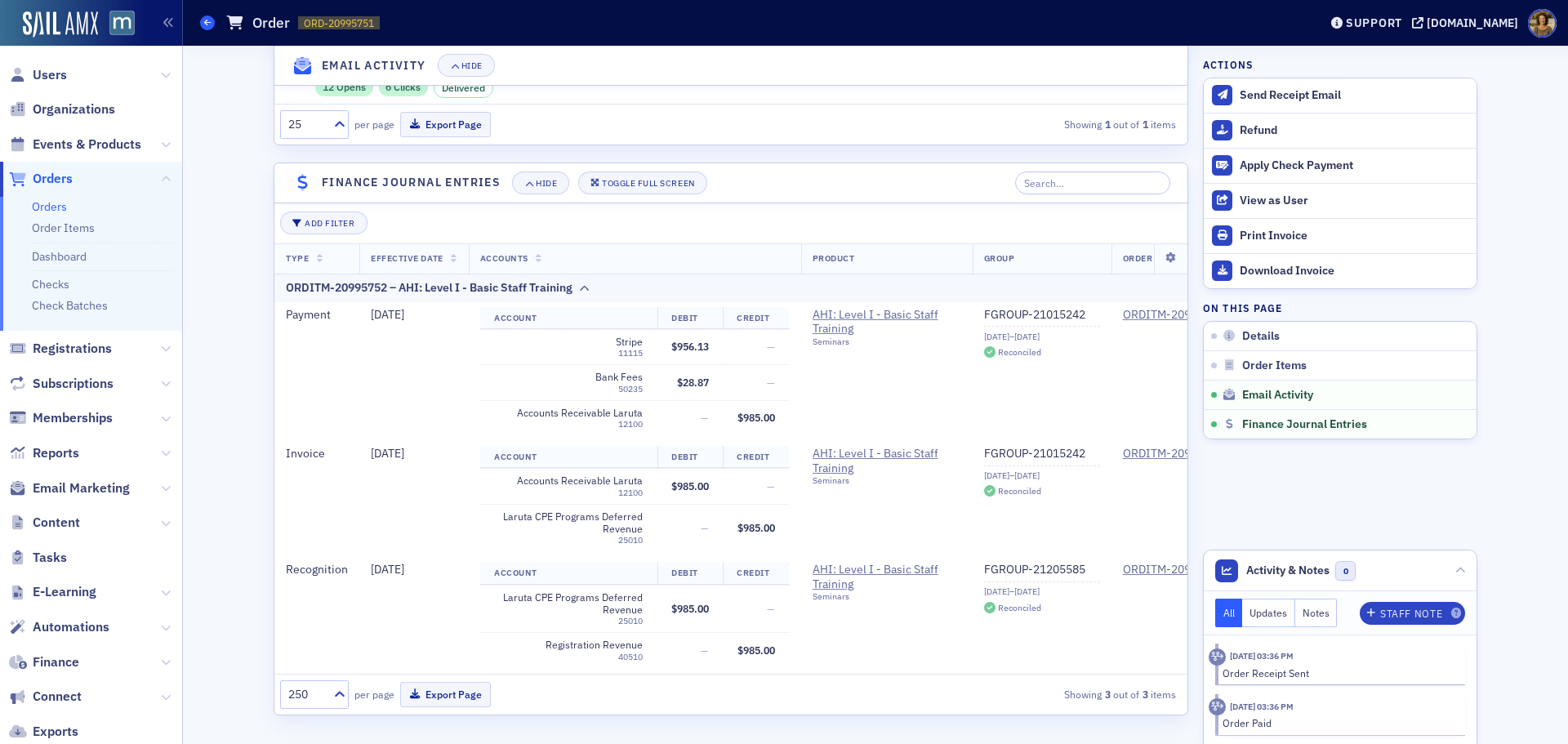
click at [207, 26] on icon at bounding box center [207, 23] width 6 height 7
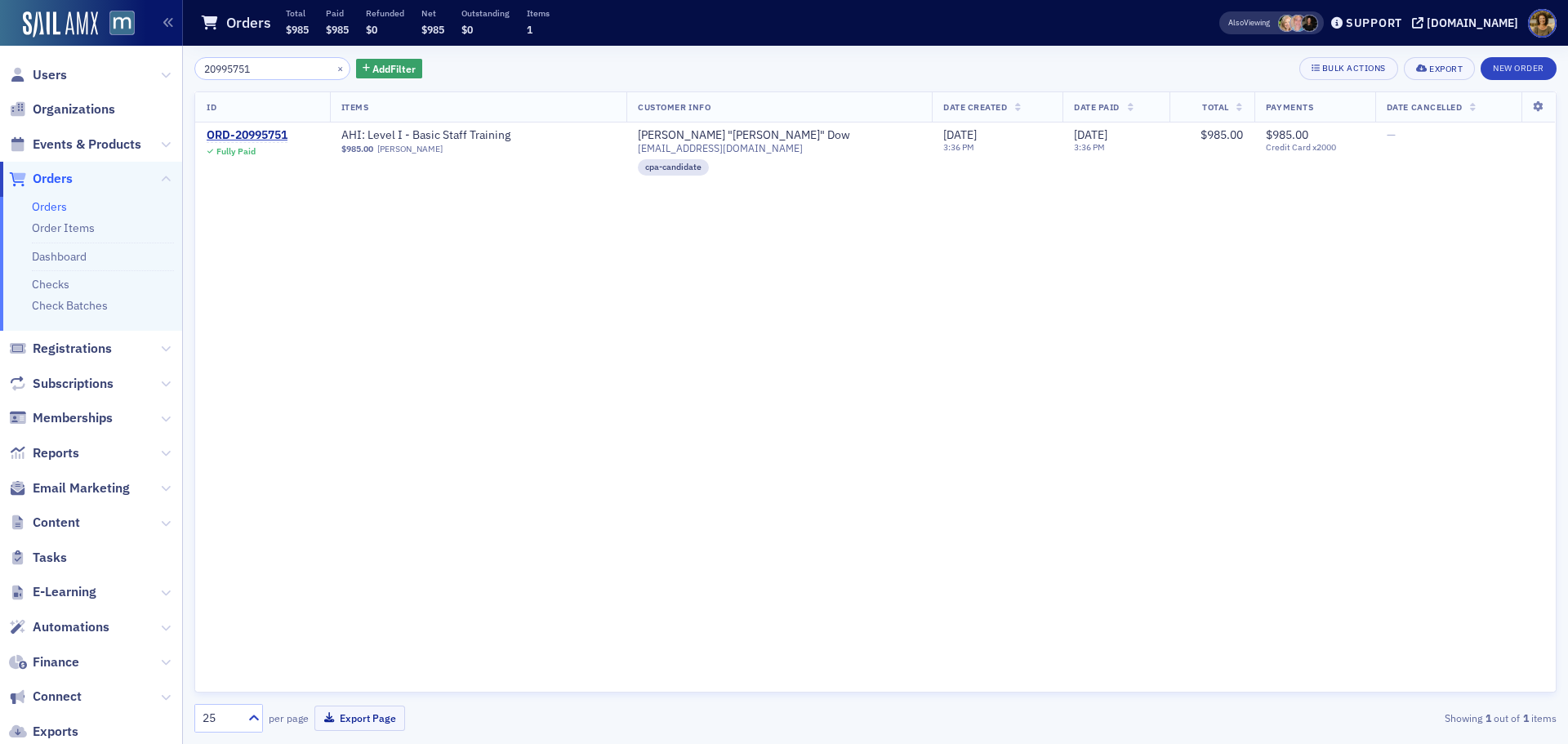
drag, startPoint x: 273, startPoint y: 65, endPoint x: 101, endPoint y: 68, distance: 172.0
click at [102, 69] on div "Users Organizations Events & Products Orders Orders Order Items Dashboard Check…" at bounding box center [784, 372] width 1568 height 744
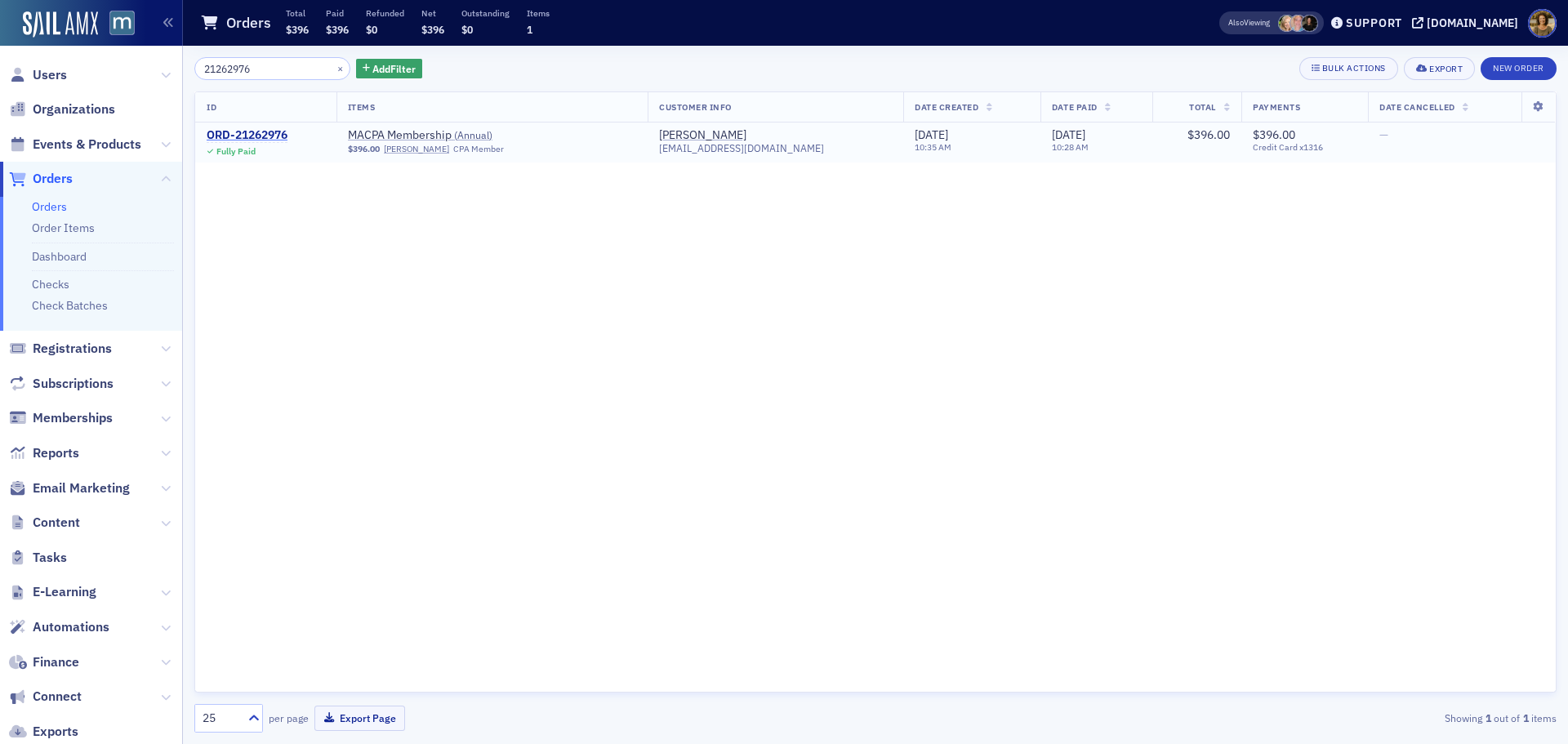
type input "21262976"
click at [234, 136] on div "ORD-21262976" at bounding box center [247, 135] width 81 height 15
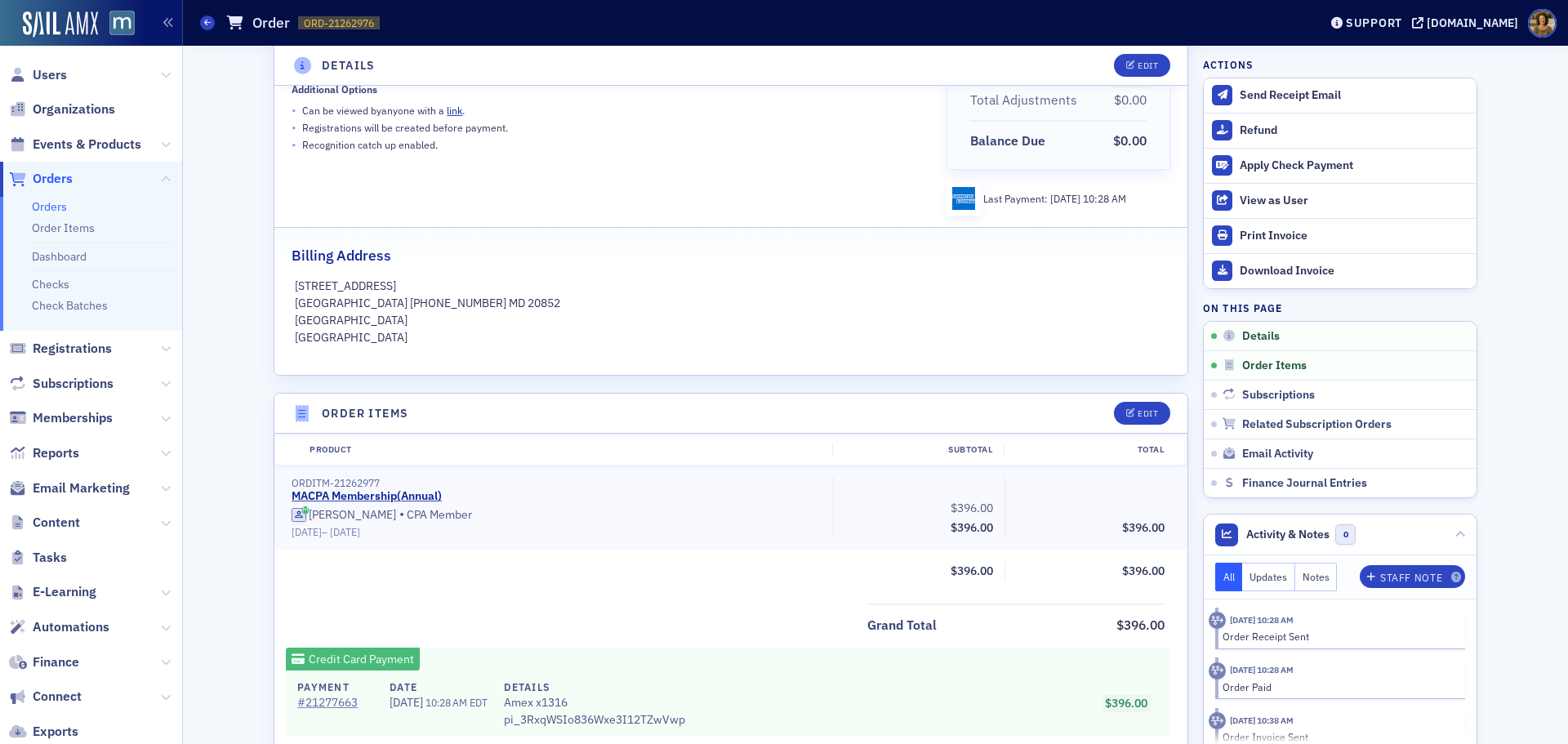
scroll to position [327, 0]
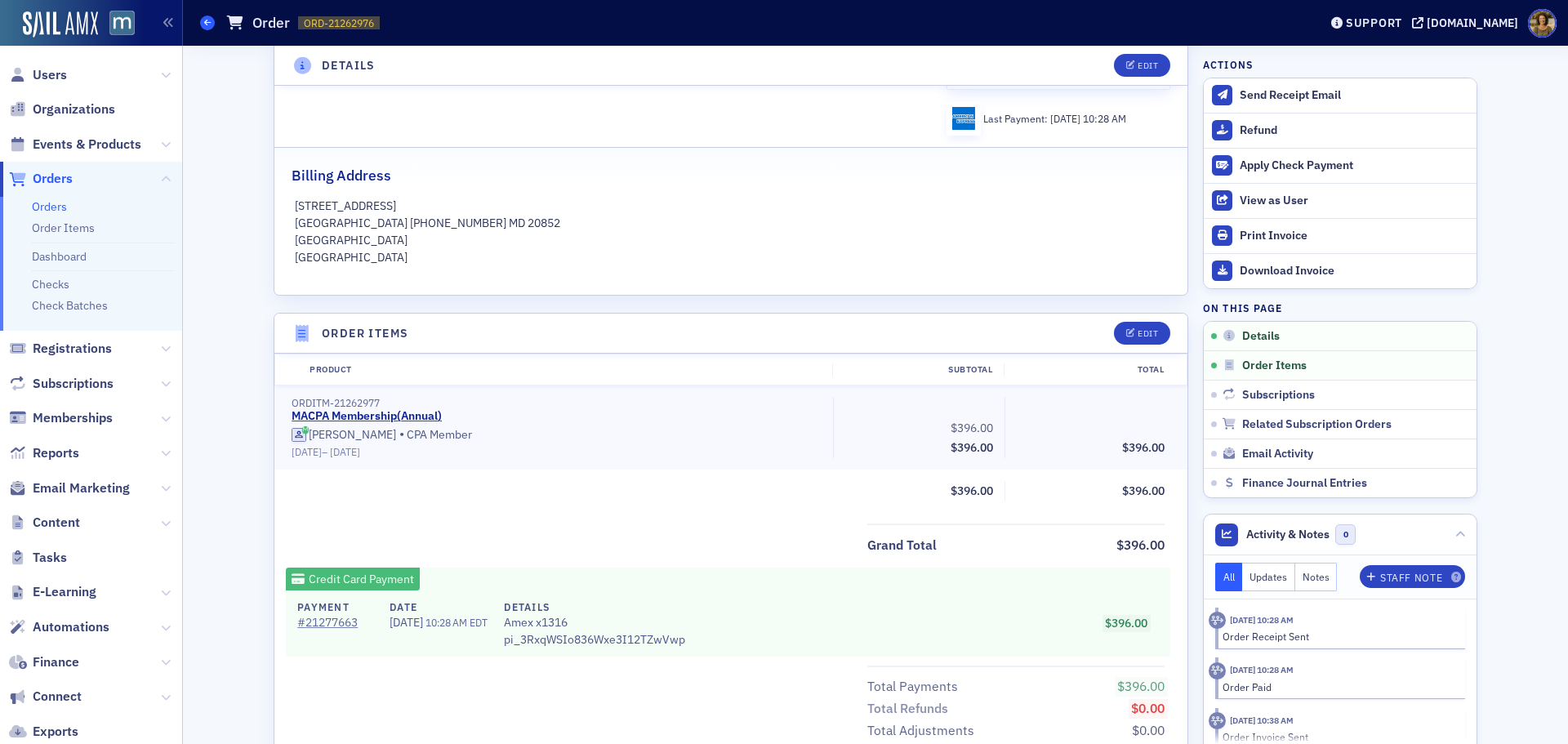
click at [202, 19] on span at bounding box center [207, 23] width 15 height 15
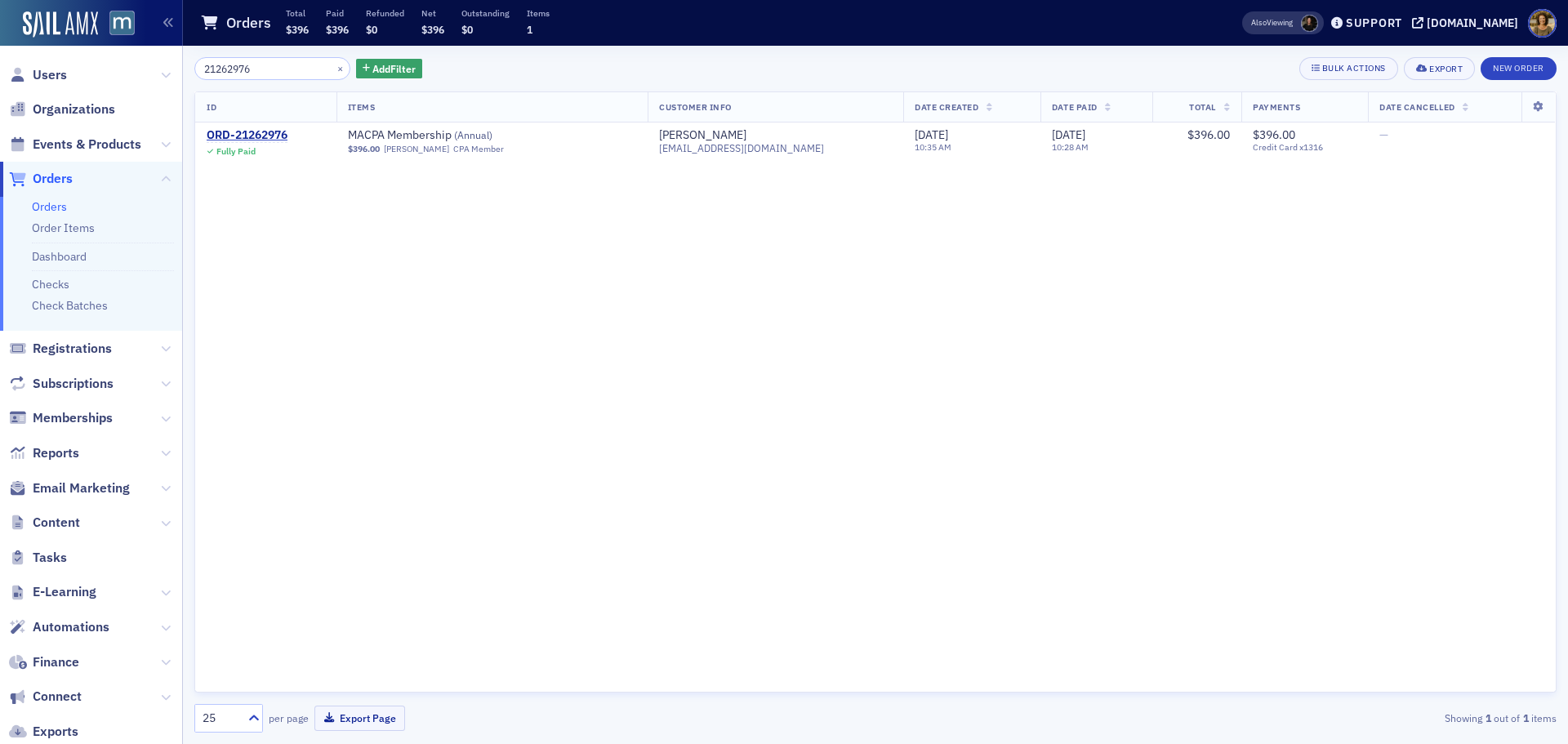
drag, startPoint x: 226, startPoint y: 64, endPoint x: 133, endPoint y: 74, distance: 93.5
click at [133, 74] on div "Users Organizations Events & Products Orders Orders Order Items Dashboard Check…" at bounding box center [784, 372] width 1568 height 744
